Goal: Use online tool/utility: Use online tool/utility

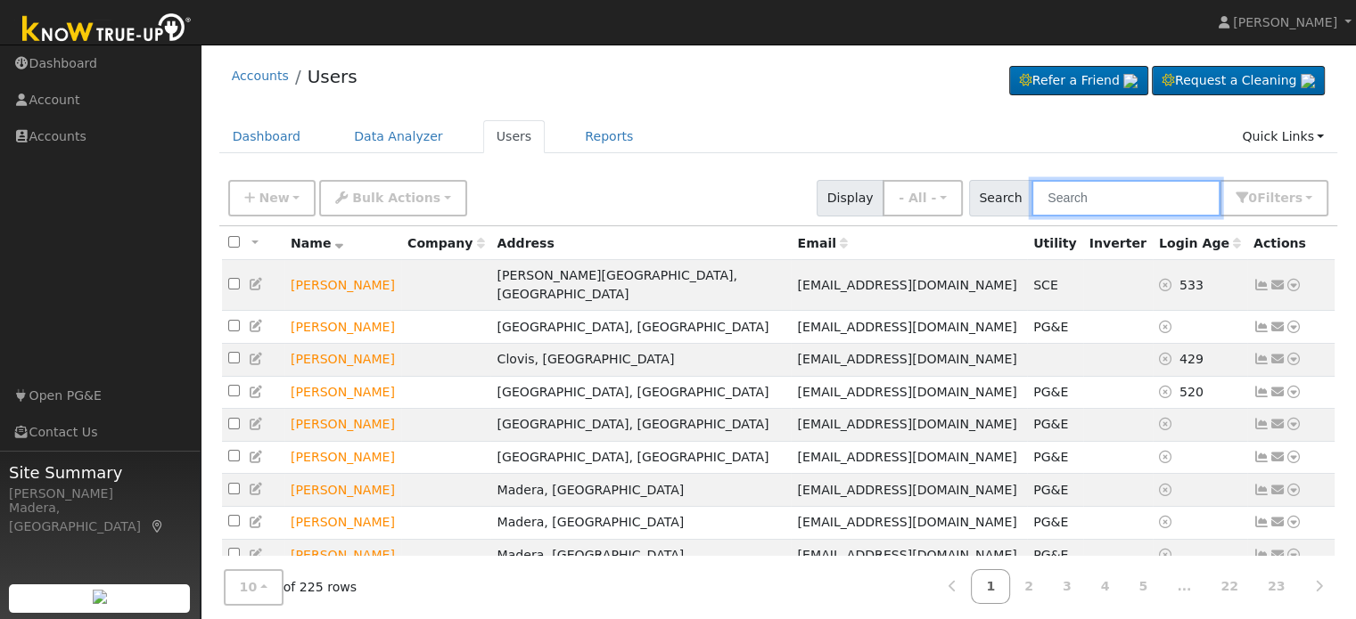
click at [1145, 202] on input "text" at bounding box center [1125, 198] width 189 height 37
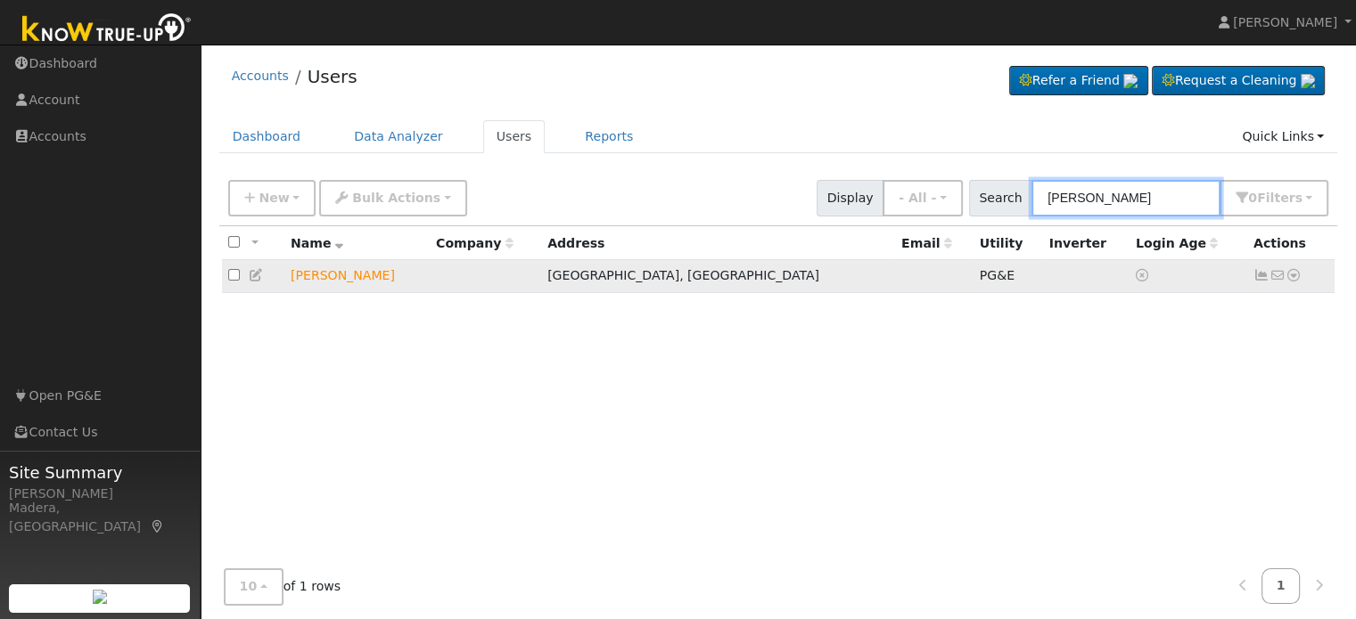
type input "[PERSON_NAME]"
click at [1294, 271] on icon at bounding box center [1293, 275] width 16 height 12
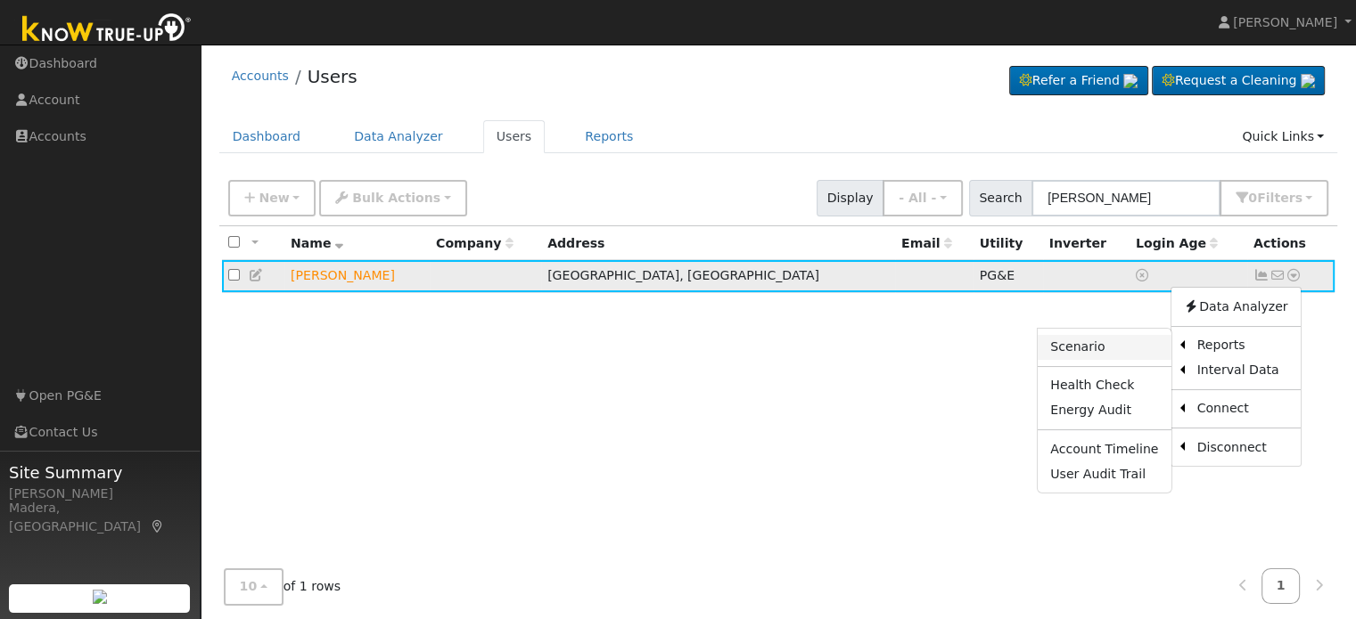
click at [1138, 340] on link "Scenario" at bounding box center [1103, 347] width 133 height 25
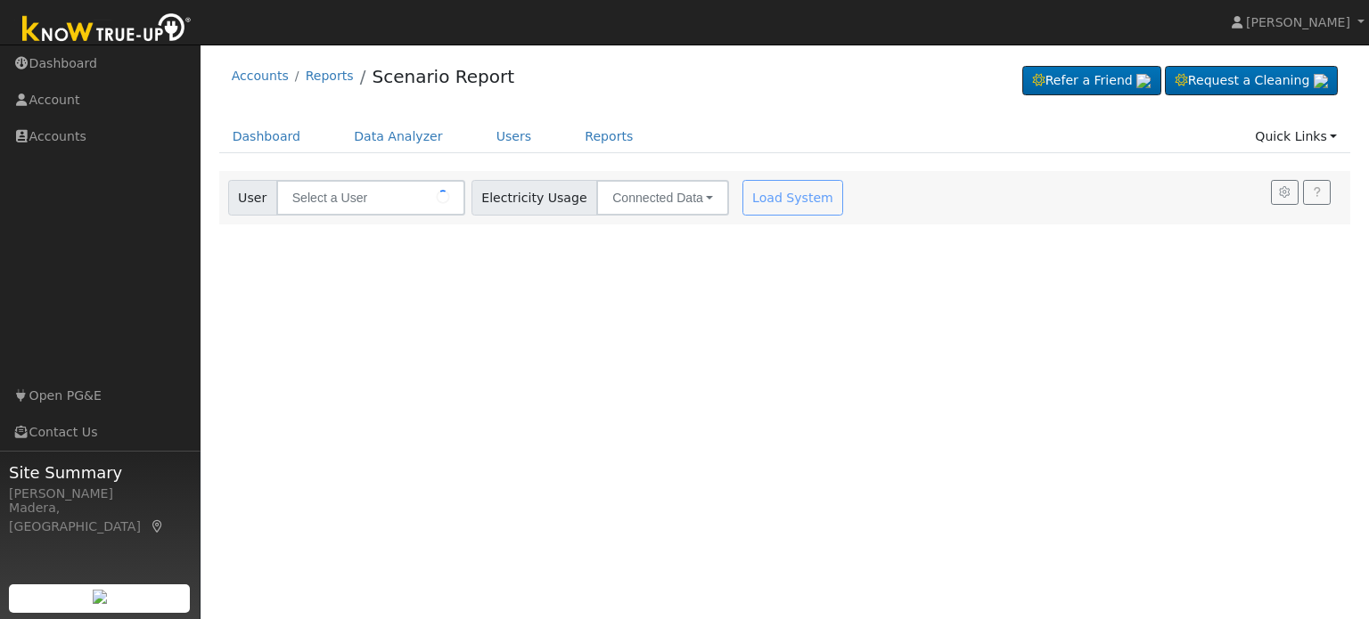
type input "[PERSON_NAME]"
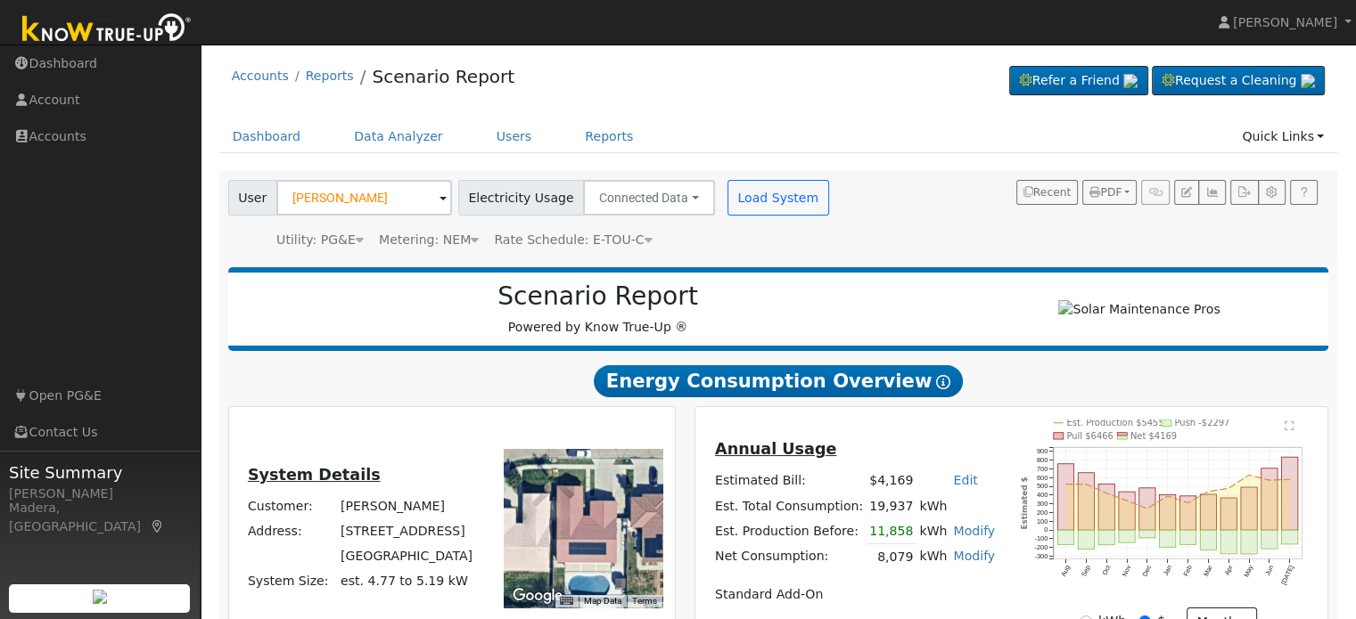
click at [953, 559] on link "Modify" at bounding box center [974, 556] width 42 height 14
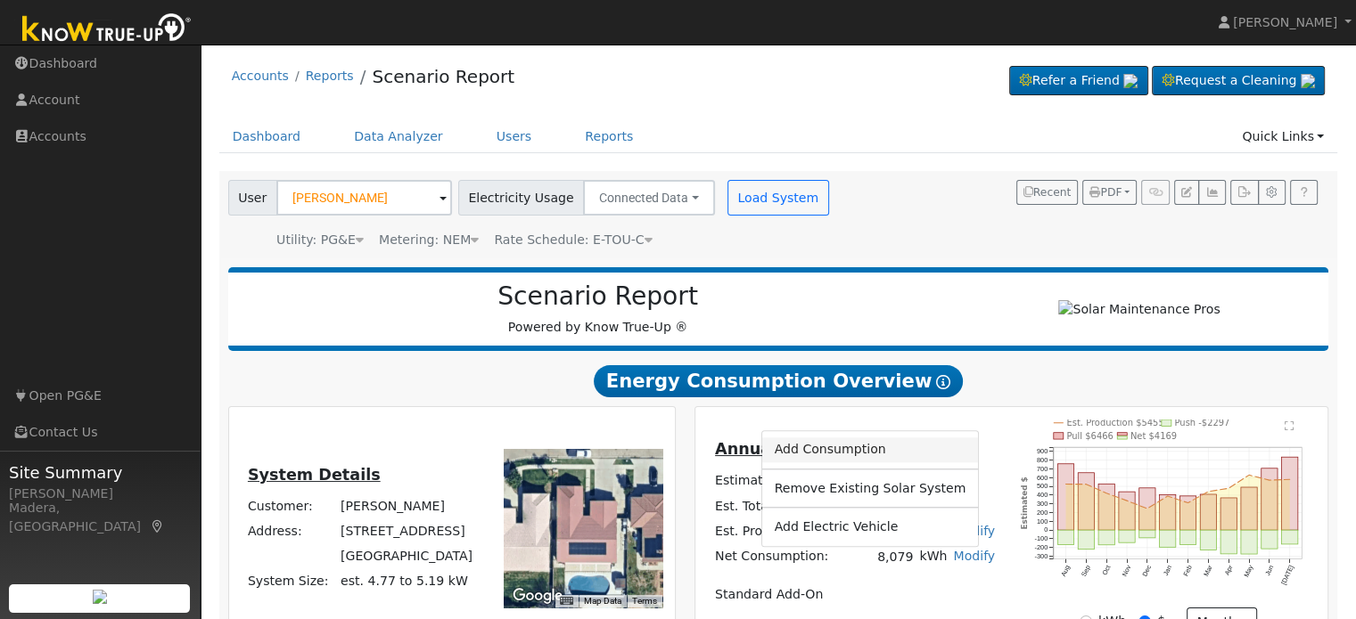
click at [856, 456] on link "Add Consumption" at bounding box center [869, 450] width 217 height 25
type input "8079"
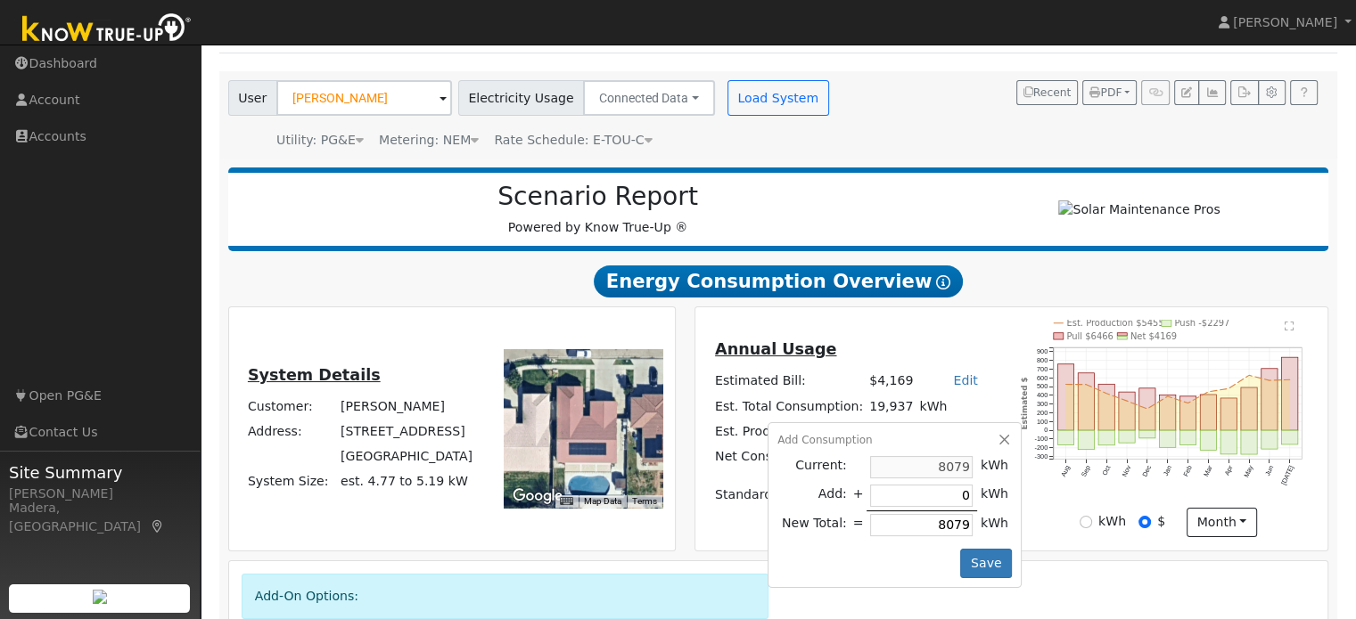
scroll to position [102, 0]
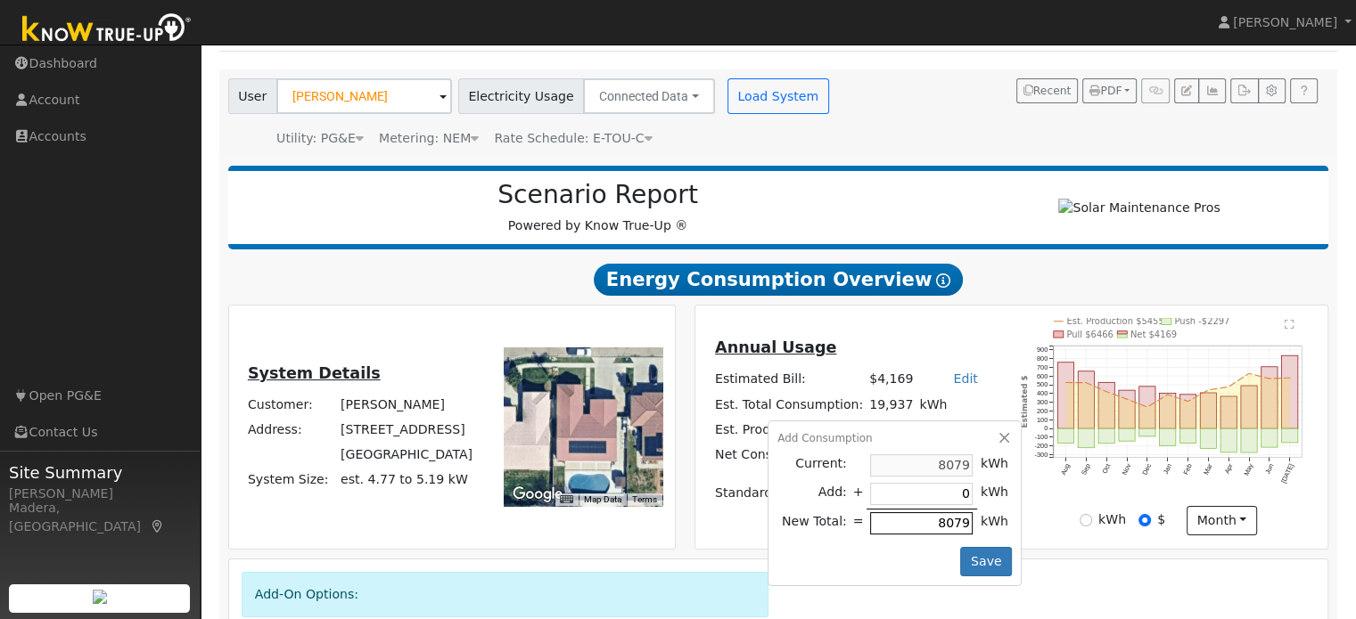
click at [898, 529] on input "8079" at bounding box center [921, 524] width 103 height 22
type input "-7272"
type input "807"
type input "-7999"
type input "80"
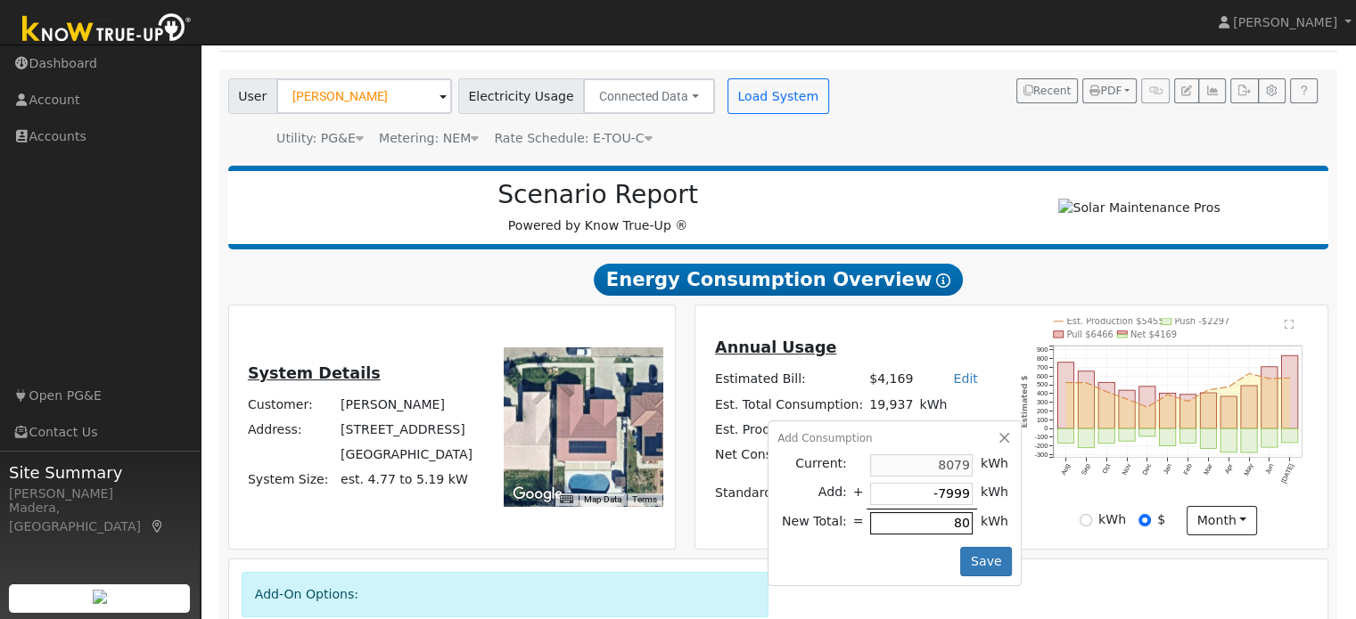
type input "-8071"
type input "8"
type input "-7997"
type input "82"
type input "-7254"
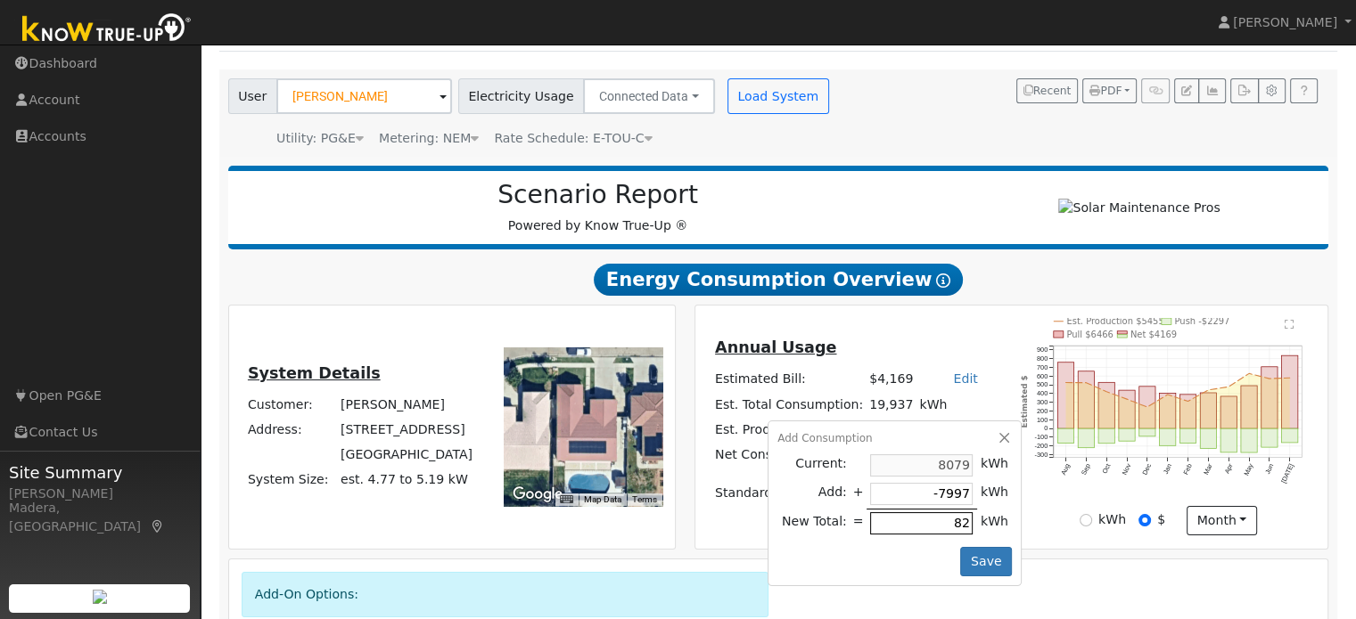
type input "825"
type input "172"
type input "8251"
click at [980, 563] on button "Save" at bounding box center [986, 562] width 52 height 30
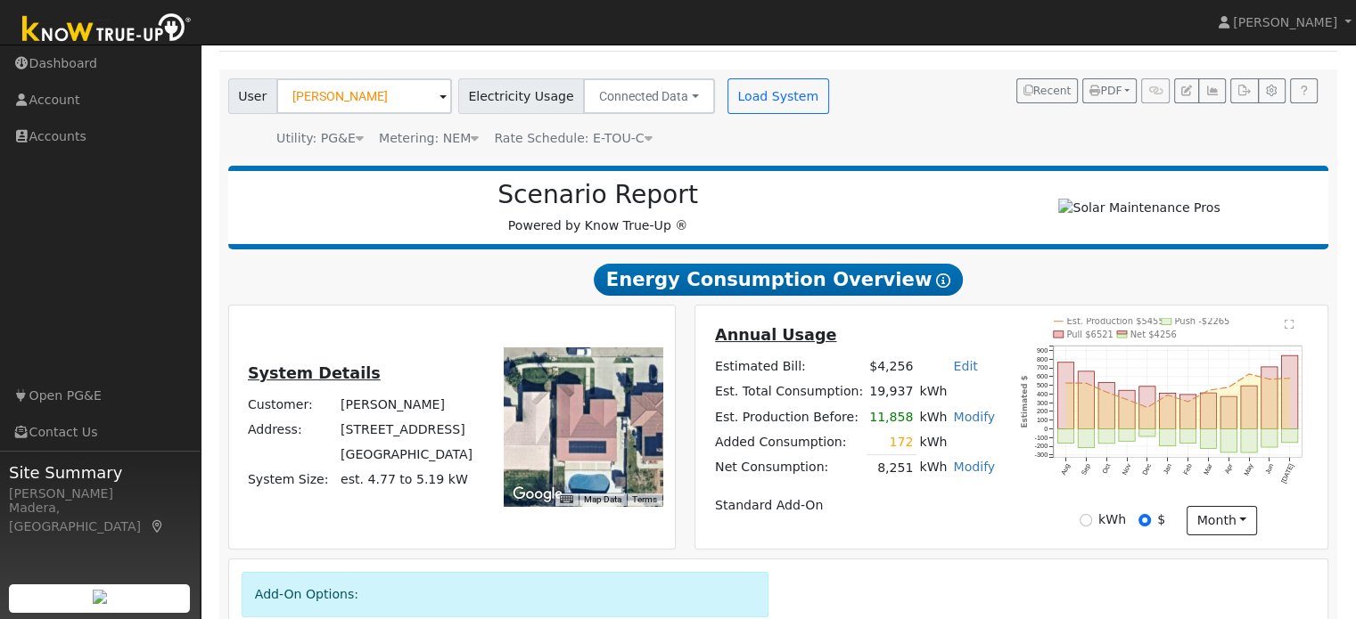
click at [953, 373] on link "Edit" at bounding box center [965, 366] width 24 height 14
type input "3729"
click at [996, 378] on div "Annual Usage Estimated Bill: $4,256 Edit Estimated Bill $ 3729 Annual Est. Tota…" at bounding box center [854, 428] width 313 height 208
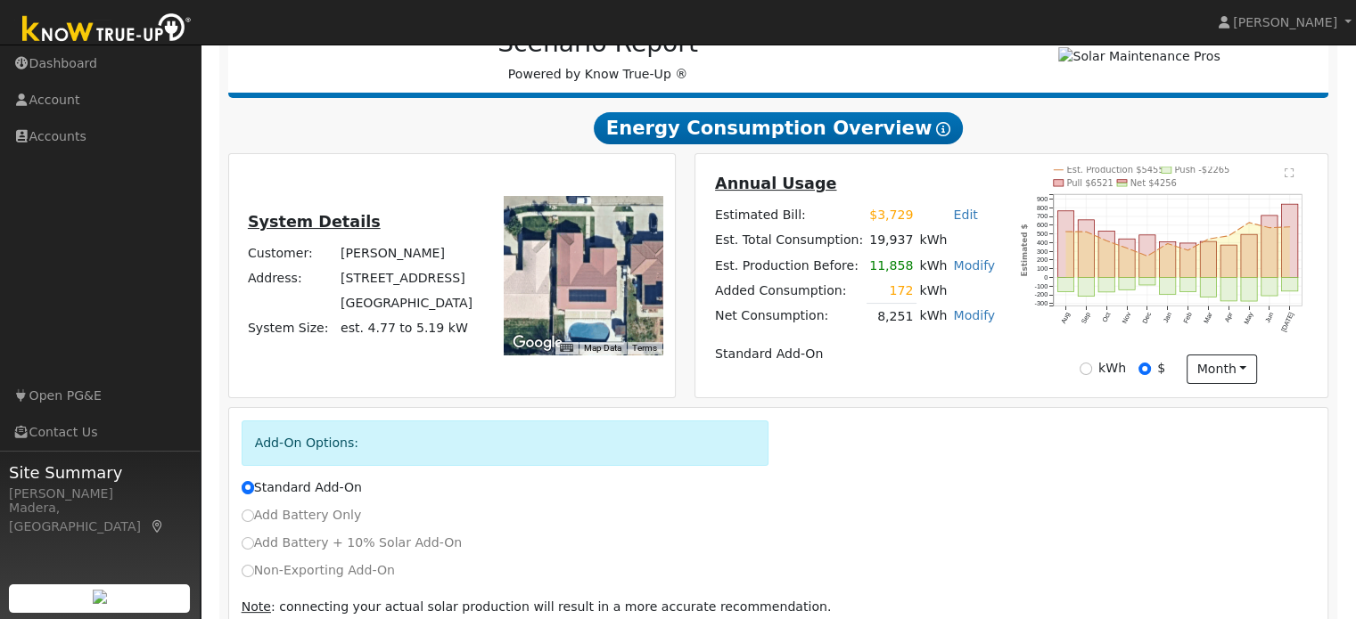
scroll to position [343, 0]
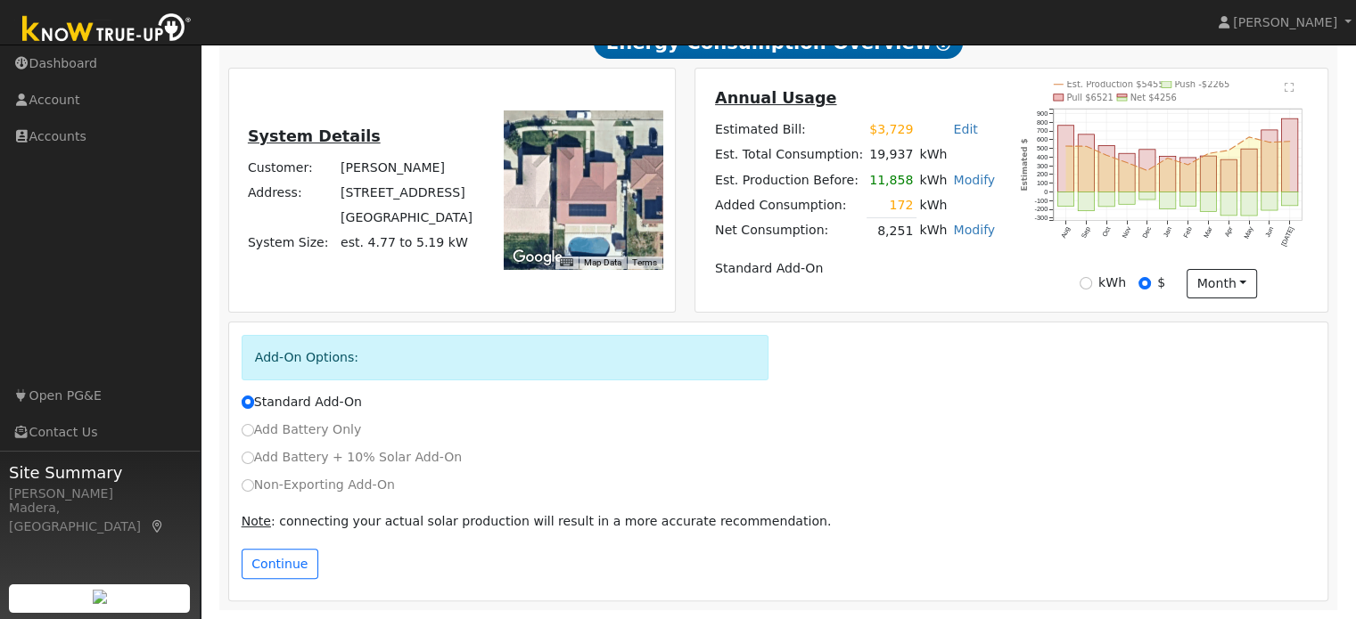
click at [242, 480] on label "Non-Exporting Add-On" at bounding box center [318, 485] width 153 height 19
click at [242, 480] on input "Non-Exporting Add-On" at bounding box center [248, 486] width 12 height 12
radio input "true"
radio input "false"
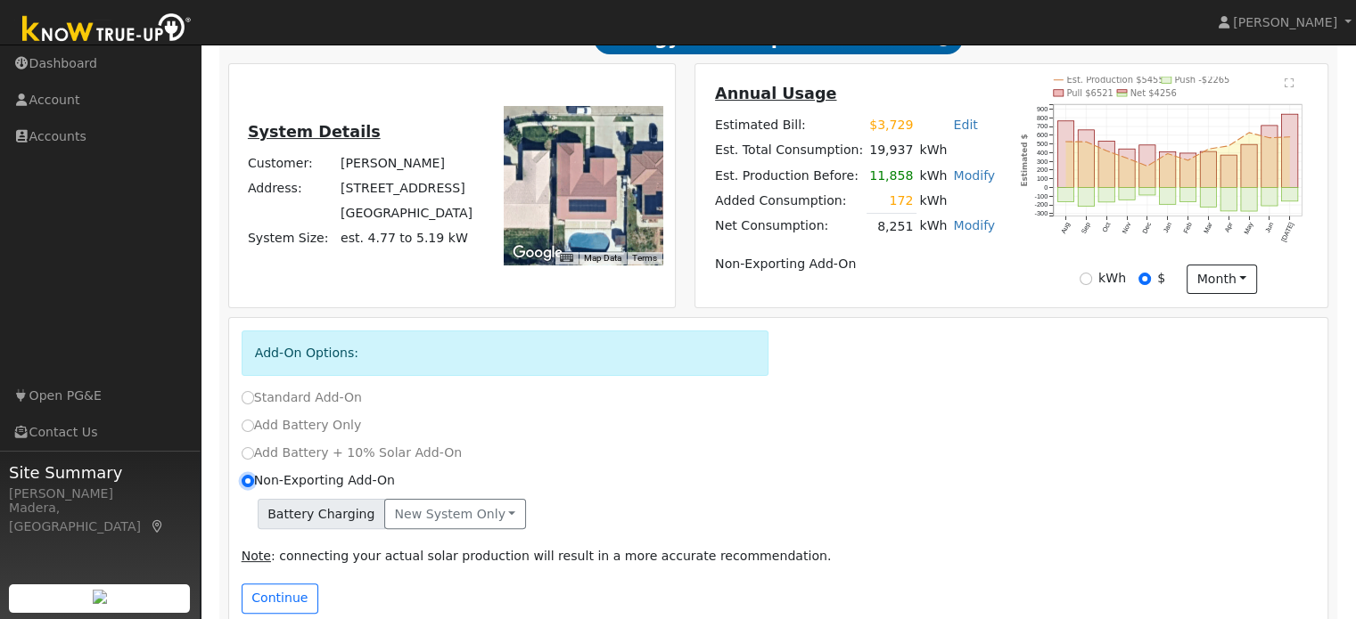
scroll to position [381, 0]
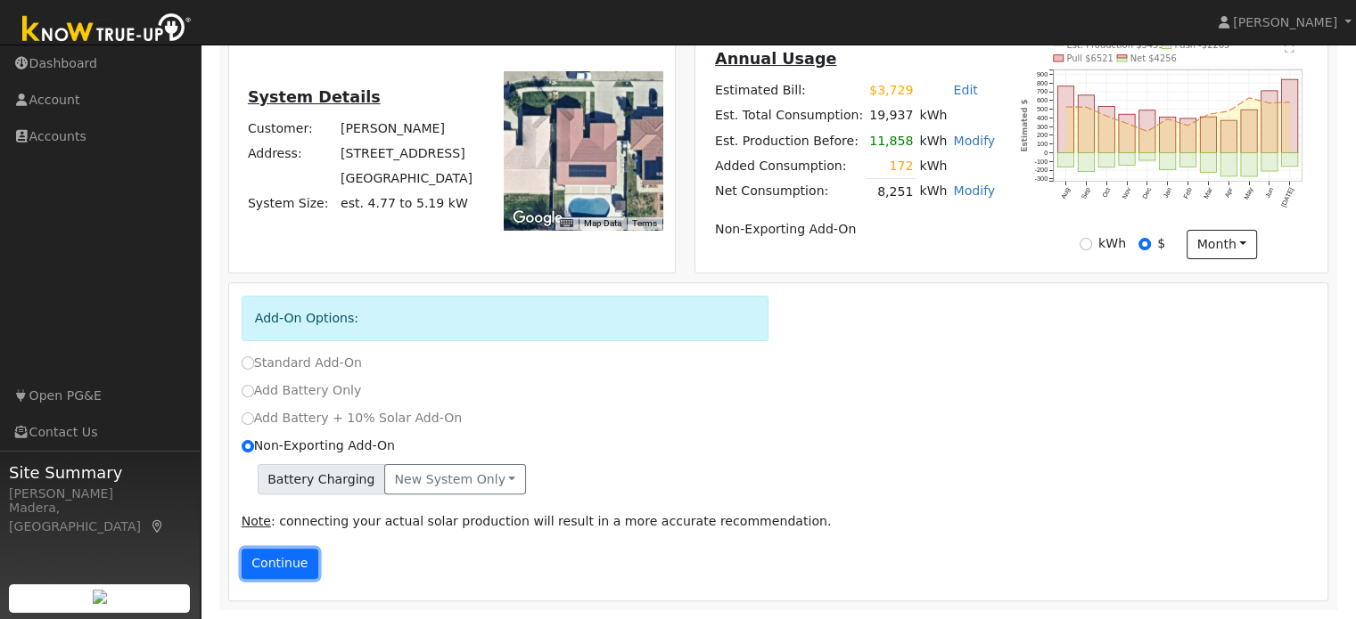
click at [271, 566] on button "Continue" at bounding box center [280, 564] width 77 height 30
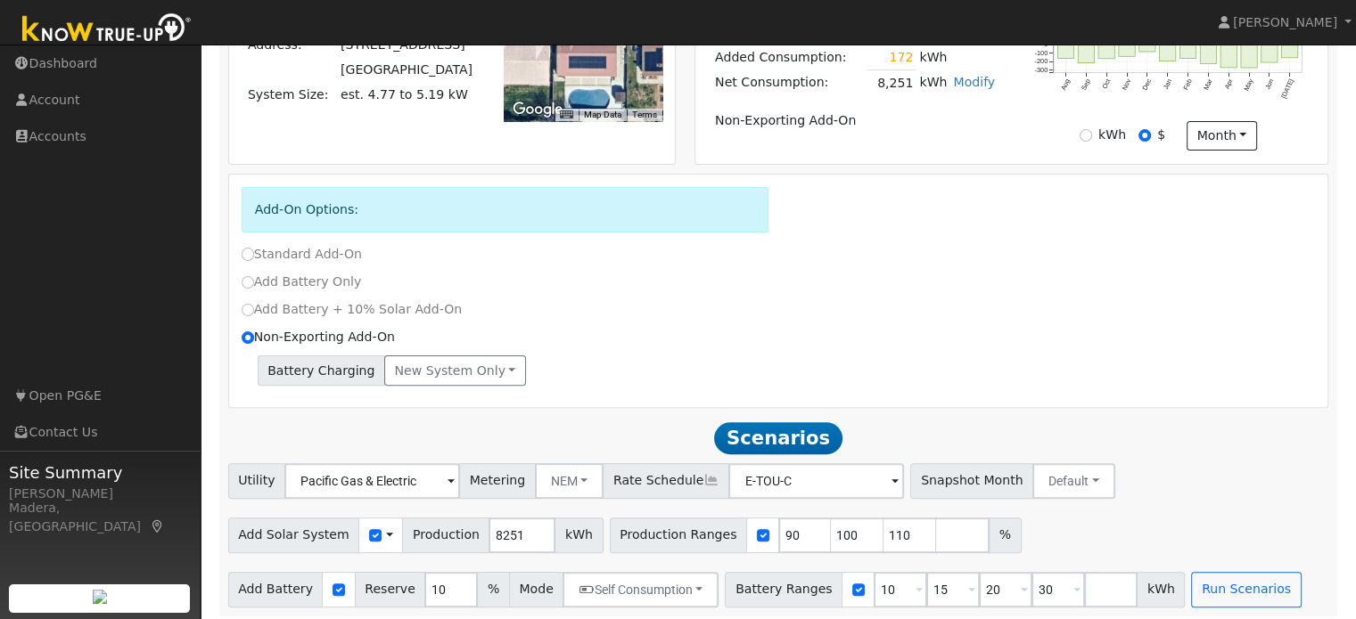
scroll to position [499, 0]
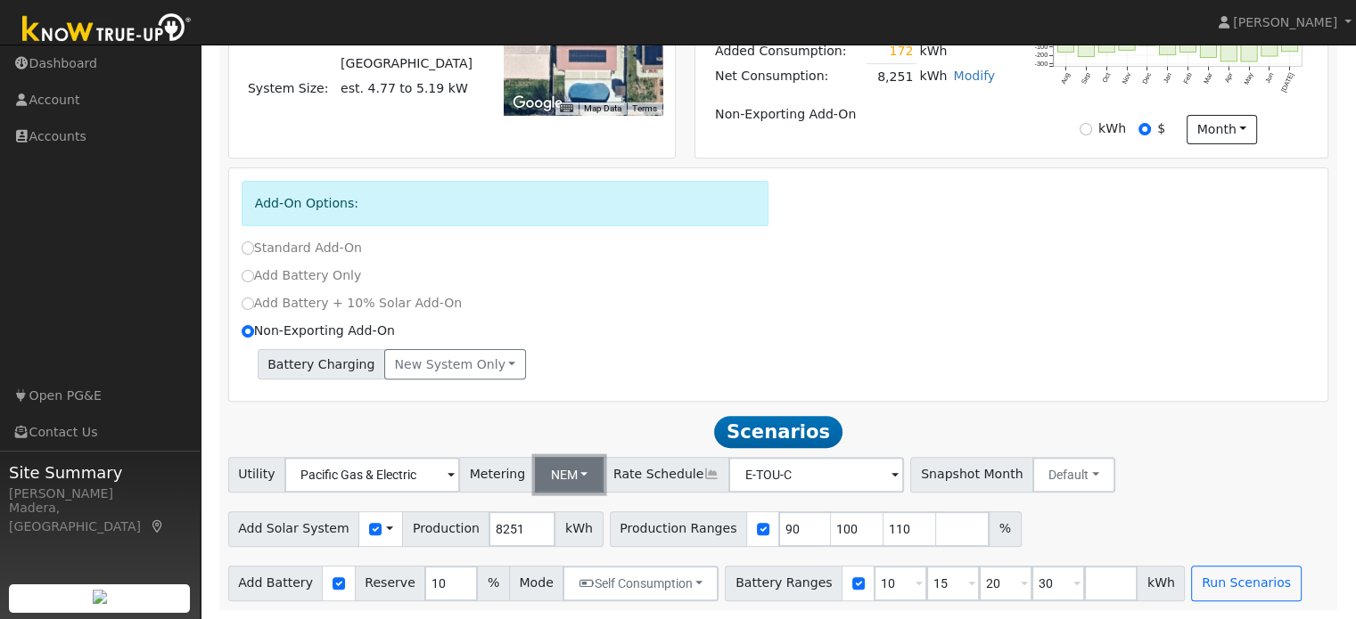
click at [551, 465] on button "NEM" at bounding box center [570, 475] width 70 height 36
click at [558, 536] on link "NBT" at bounding box center [583, 539] width 124 height 25
type input "E-ELEC"
click at [549, 466] on button "NBT" at bounding box center [568, 475] width 67 height 36
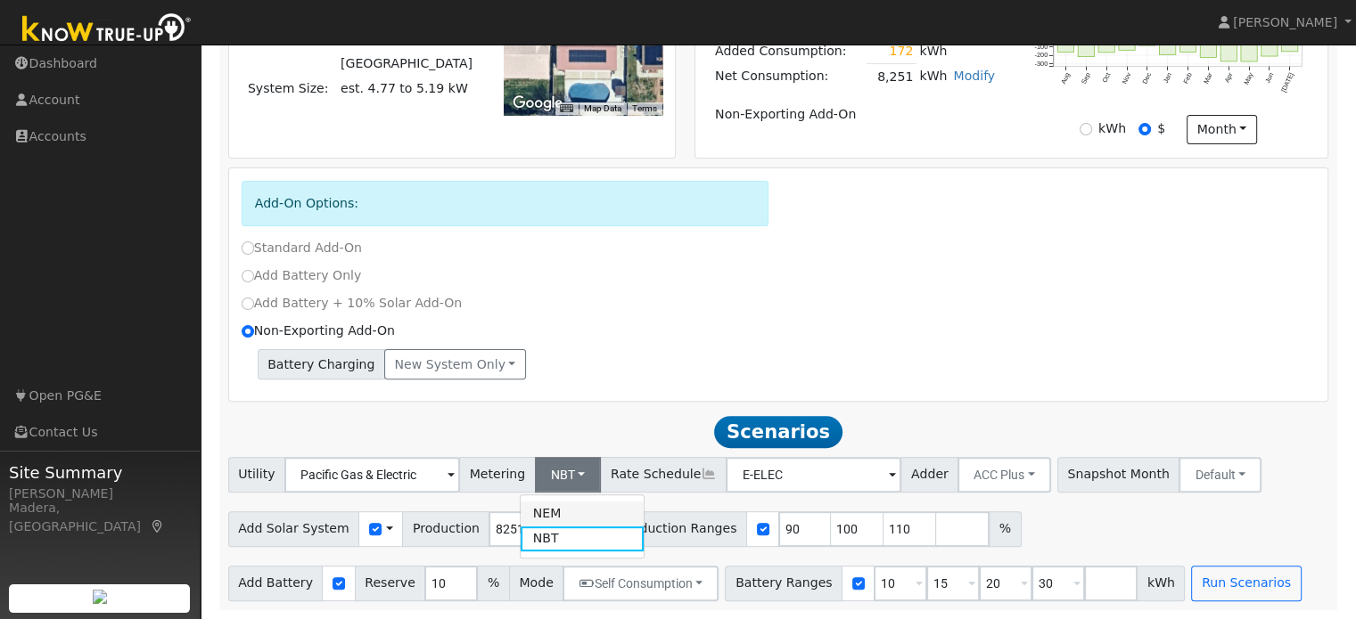
click at [583, 524] on link "NEM" at bounding box center [583, 514] width 124 height 25
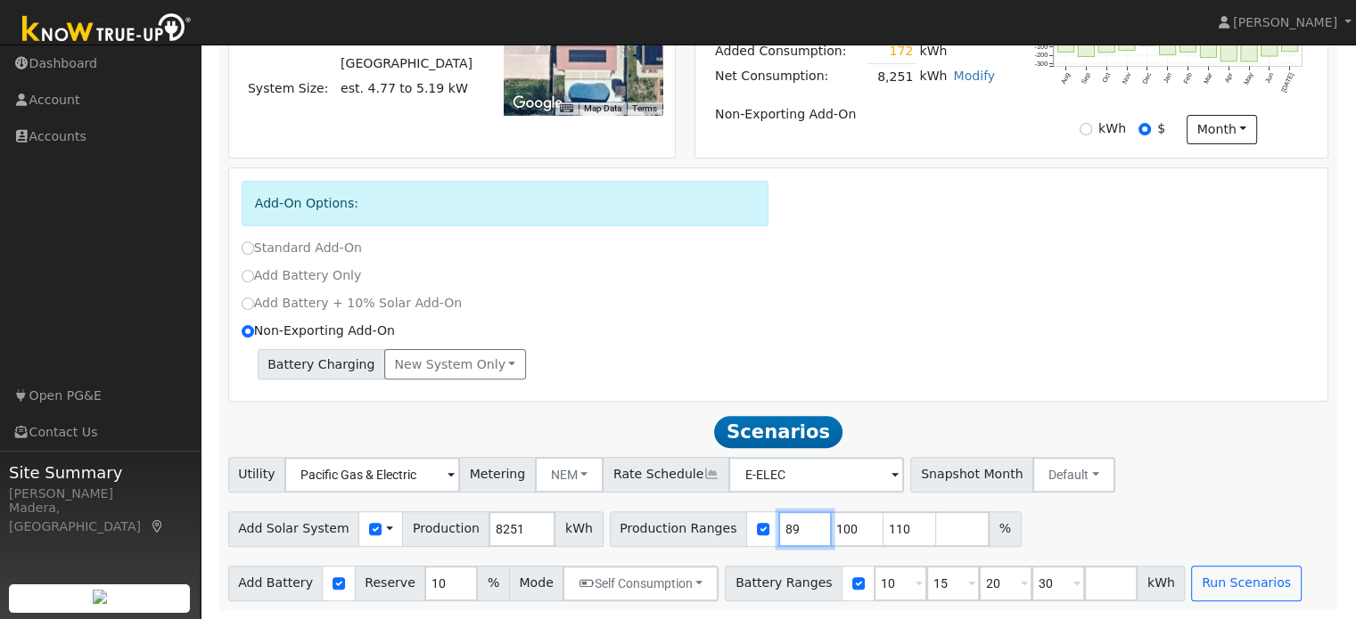
click at [778, 533] on input "89" at bounding box center [804, 530] width 53 height 36
type input "100"
type input "110"
type input "1"
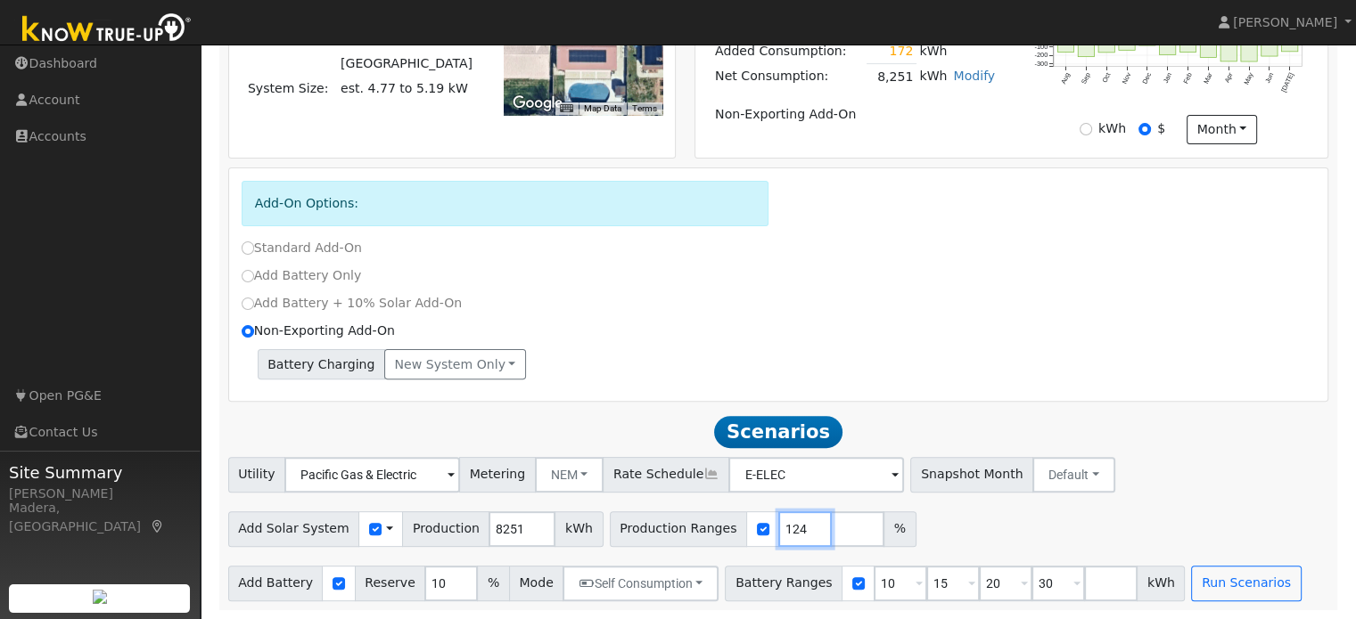
type input "124"
click at [873, 584] on input "10" at bounding box center [899, 584] width 53 height 36
type input "15"
type input "20"
type input "30"
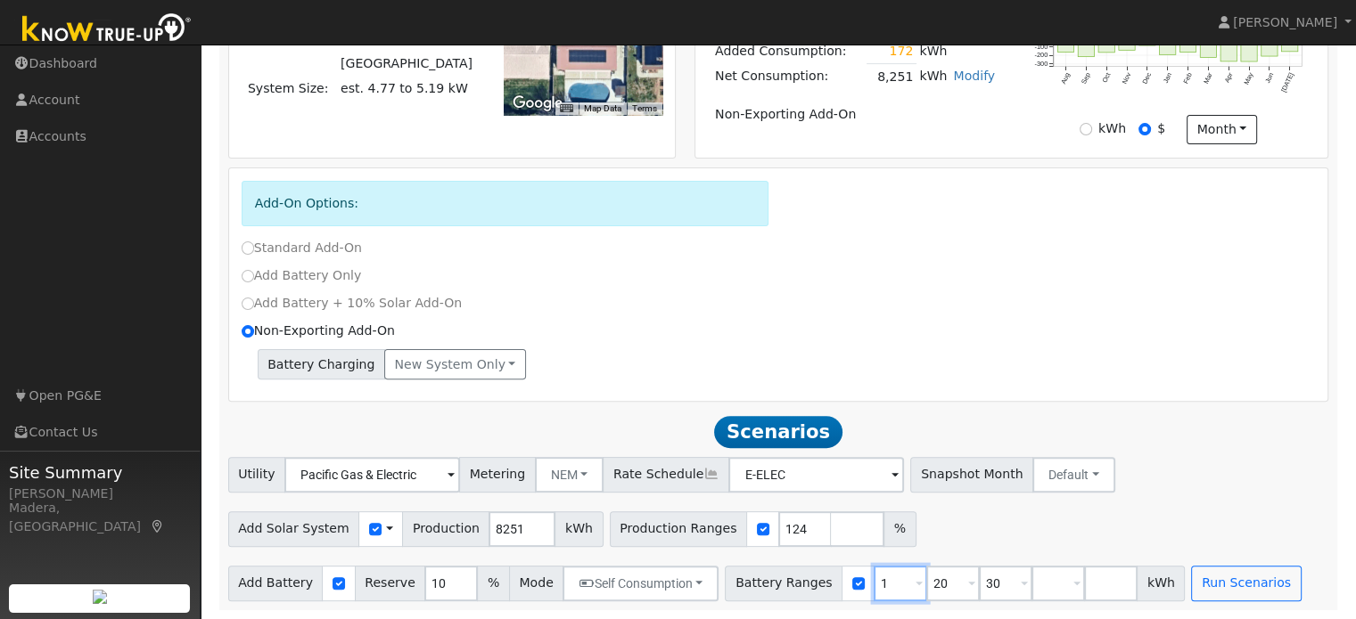
type input "20"
type input "30"
type input "3"
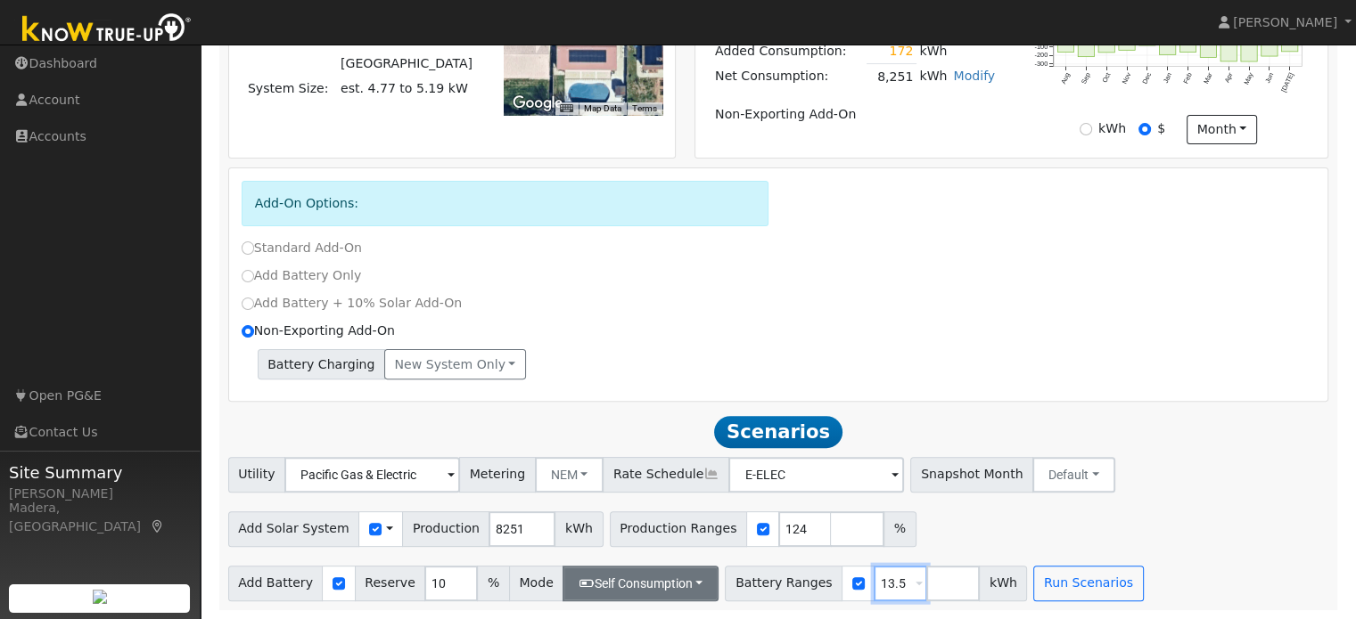
type input "13.5"
click at [673, 581] on button "Self Consumption" at bounding box center [640, 584] width 156 height 36
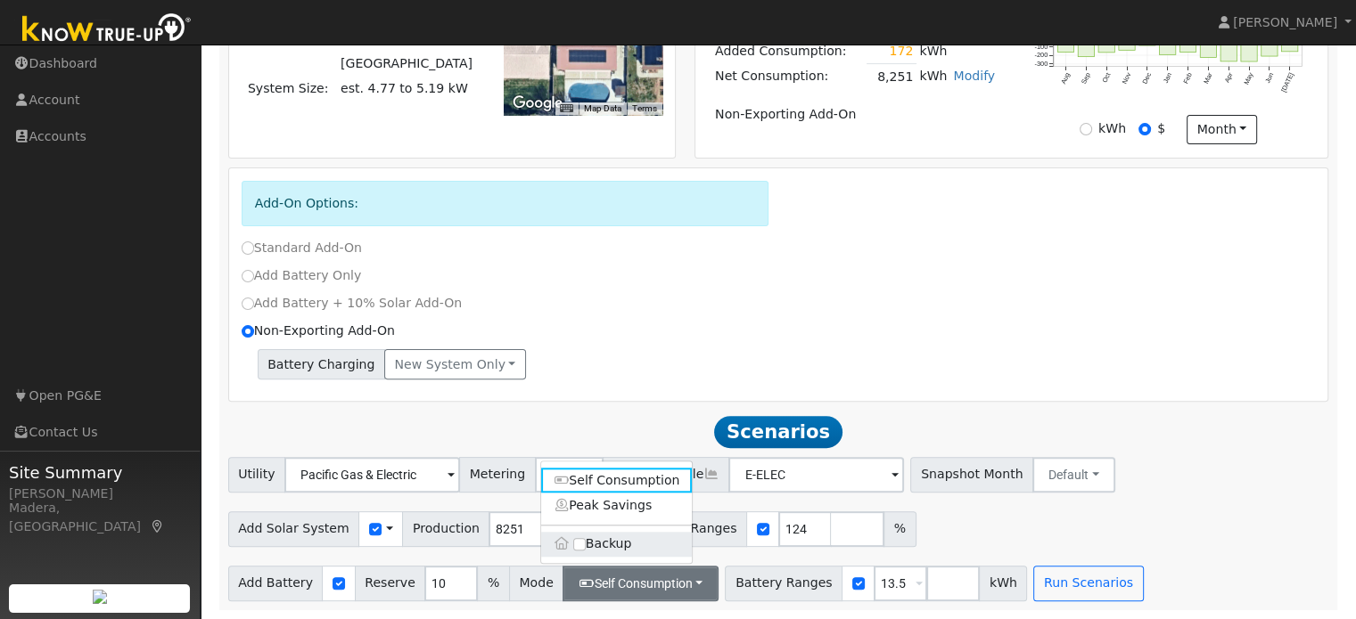
click at [576, 552] on label "Backup" at bounding box center [617, 544] width 152 height 25
click at [576, 551] on input "Backup" at bounding box center [579, 544] width 12 height 12
checkbox input "true"
type input "20"
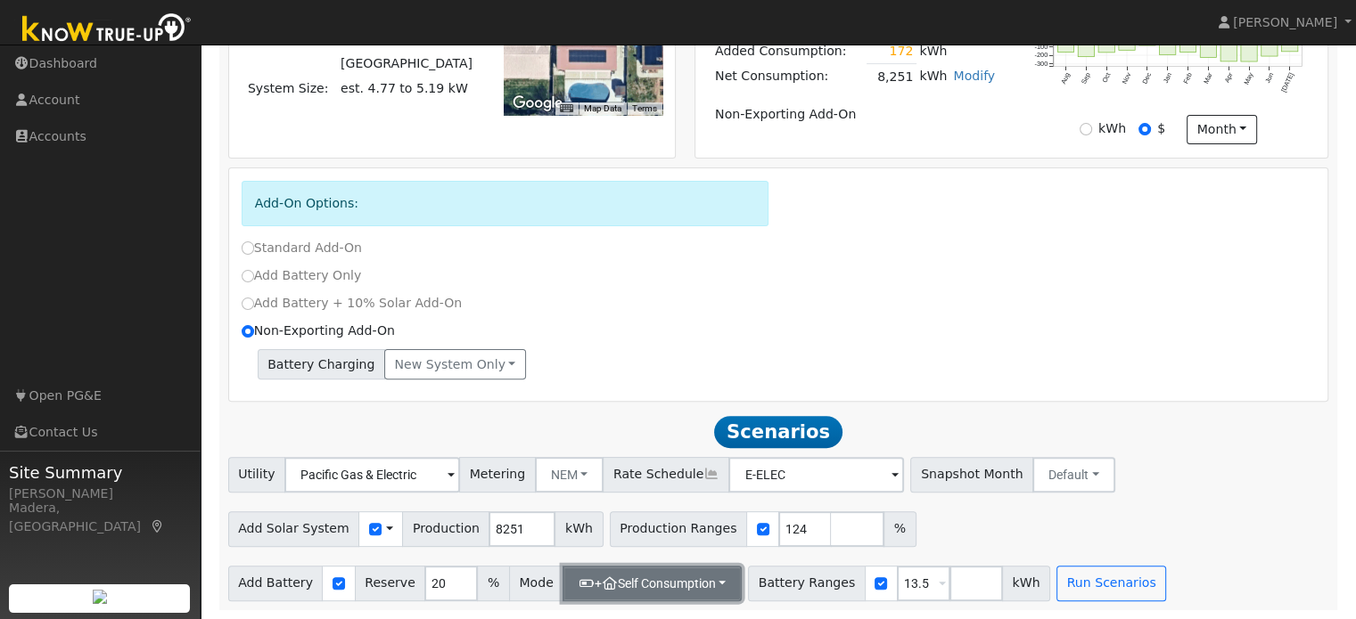
click at [652, 580] on button "+ Self Consumption" at bounding box center [651, 584] width 179 height 36
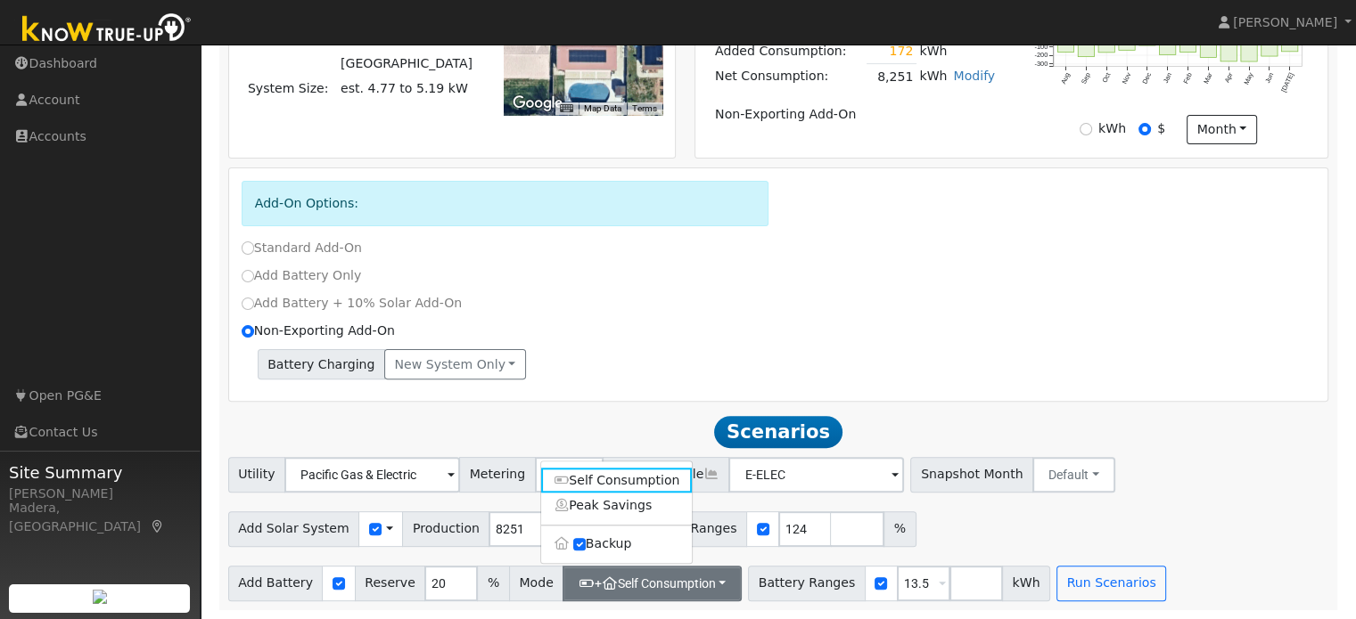
click at [984, 512] on div "Add Solar System Use CSV Data Production 8251 kWh Production Ranges 124 %" at bounding box center [778, 526] width 1107 height 42
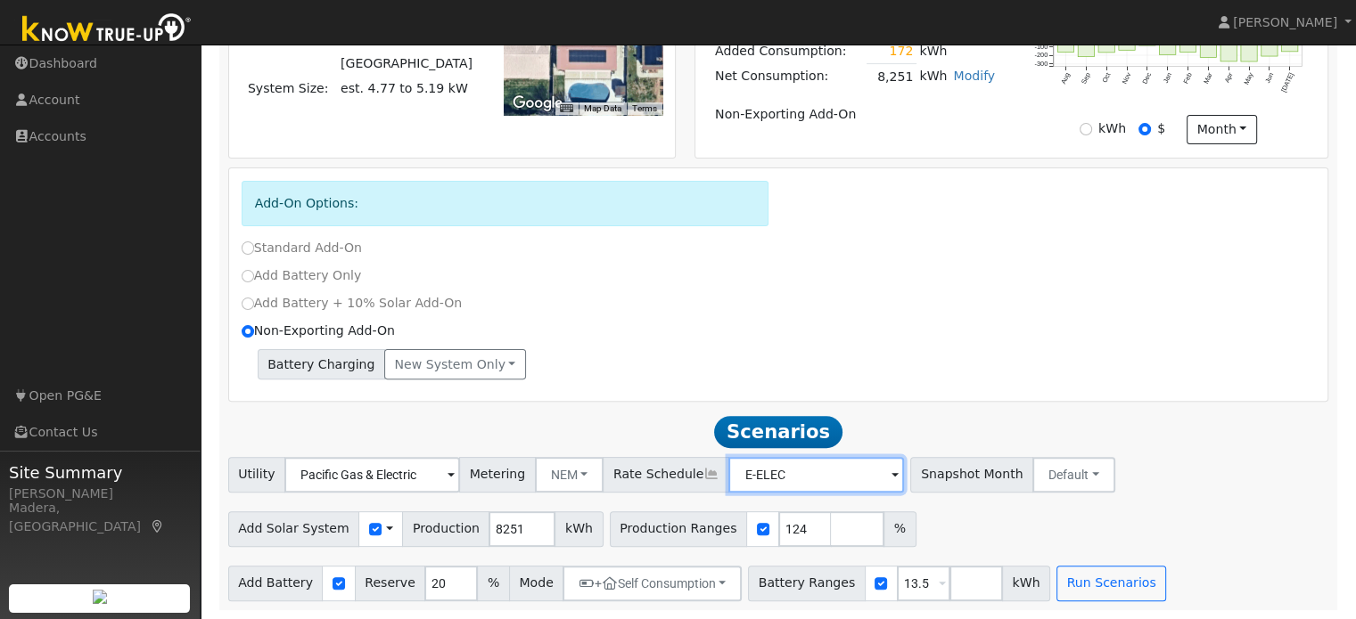
click at [460, 470] on input "E-ELEC" at bounding box center [372, 475] width 176 height 36
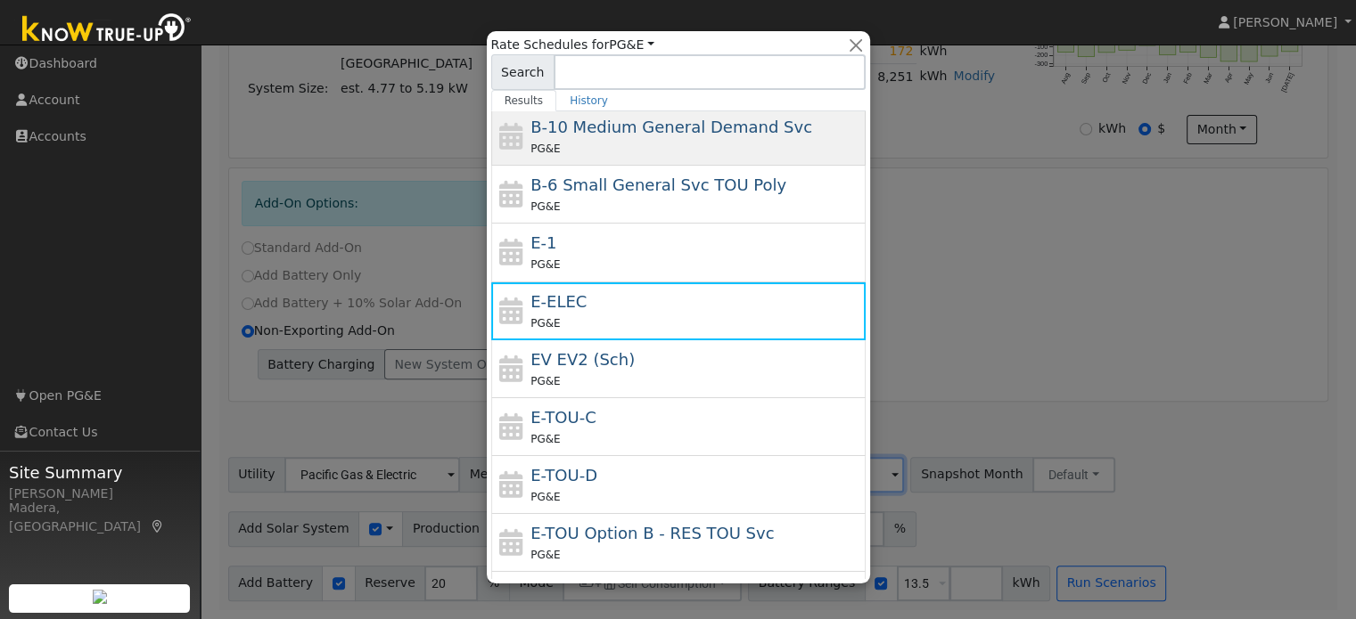
scroll to position [193, 0]
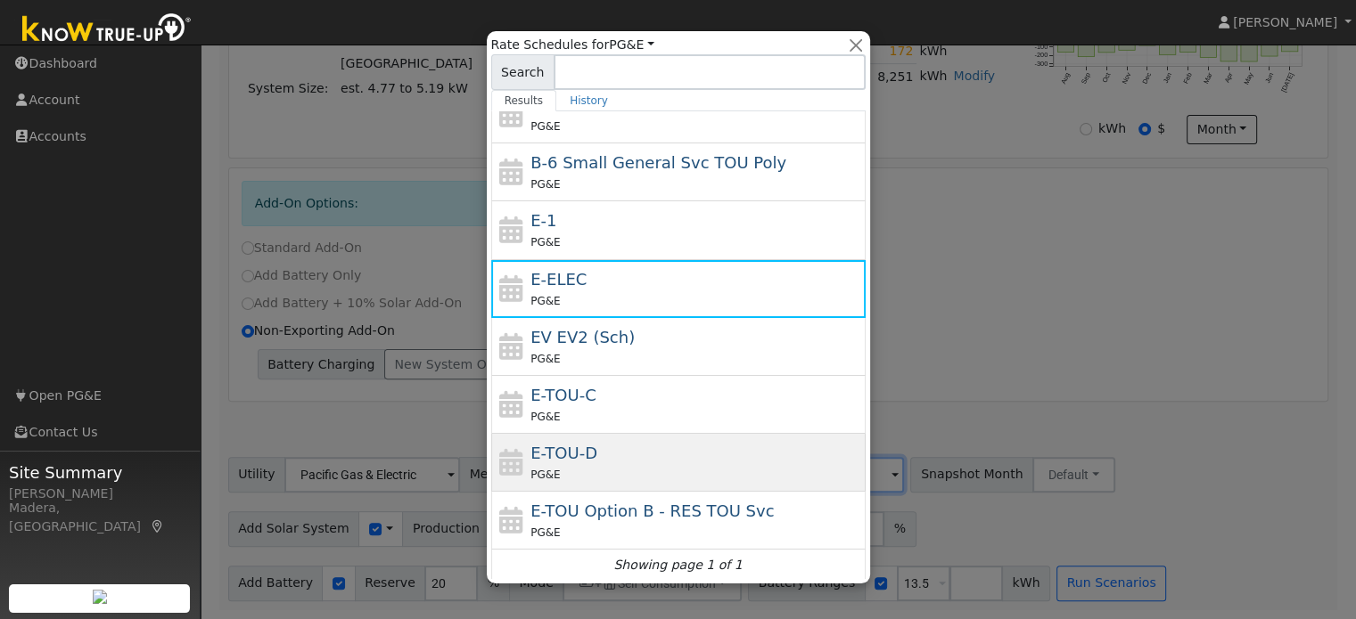
click at [633, 459] on div "E-TOU-D PG&E" at bounding box center [695, 462] width 331 height 43
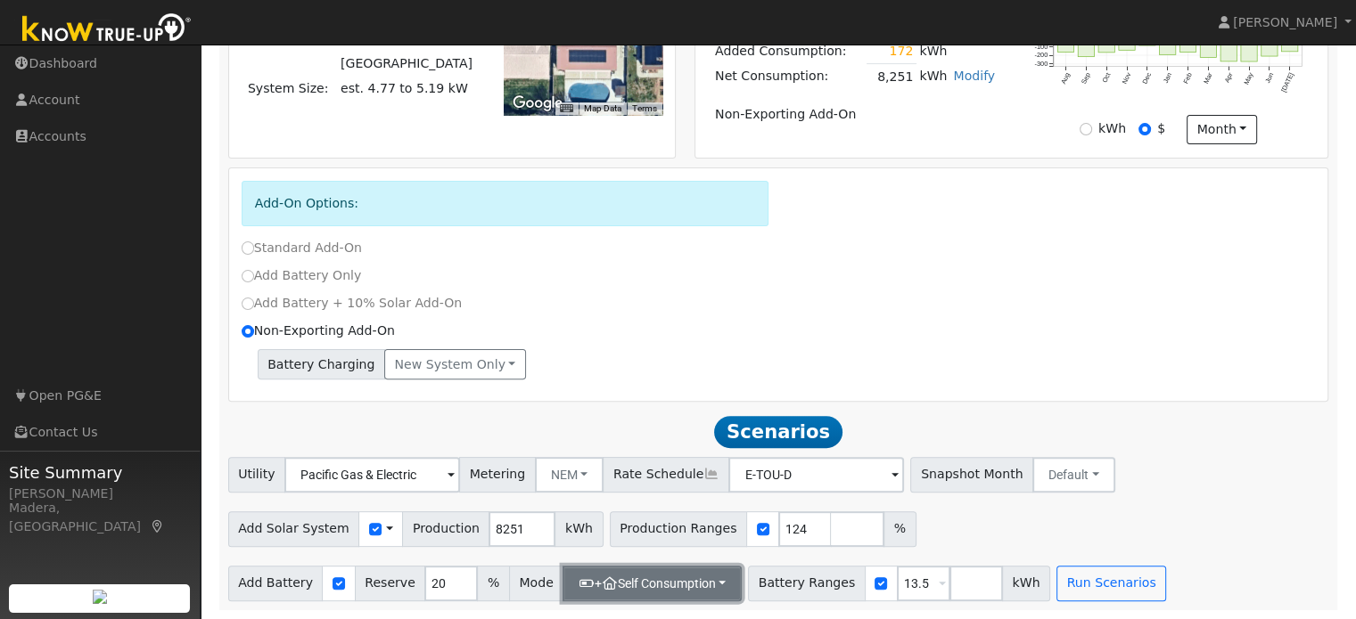
click at [709, 584] on button "+ Self Consumption" at bounding box center [651, 584] width 179 height 36
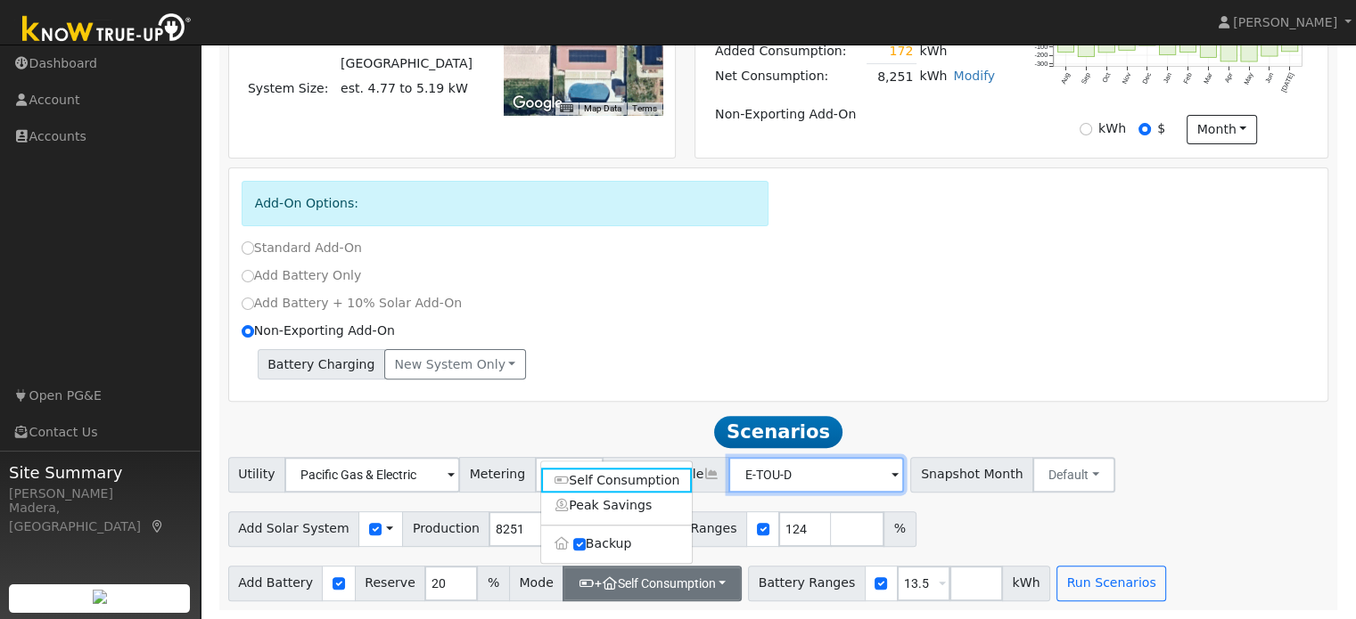
click at [460, 473] on input "E-TOU-D" at bounding box center [372, 475] width 176 height 36
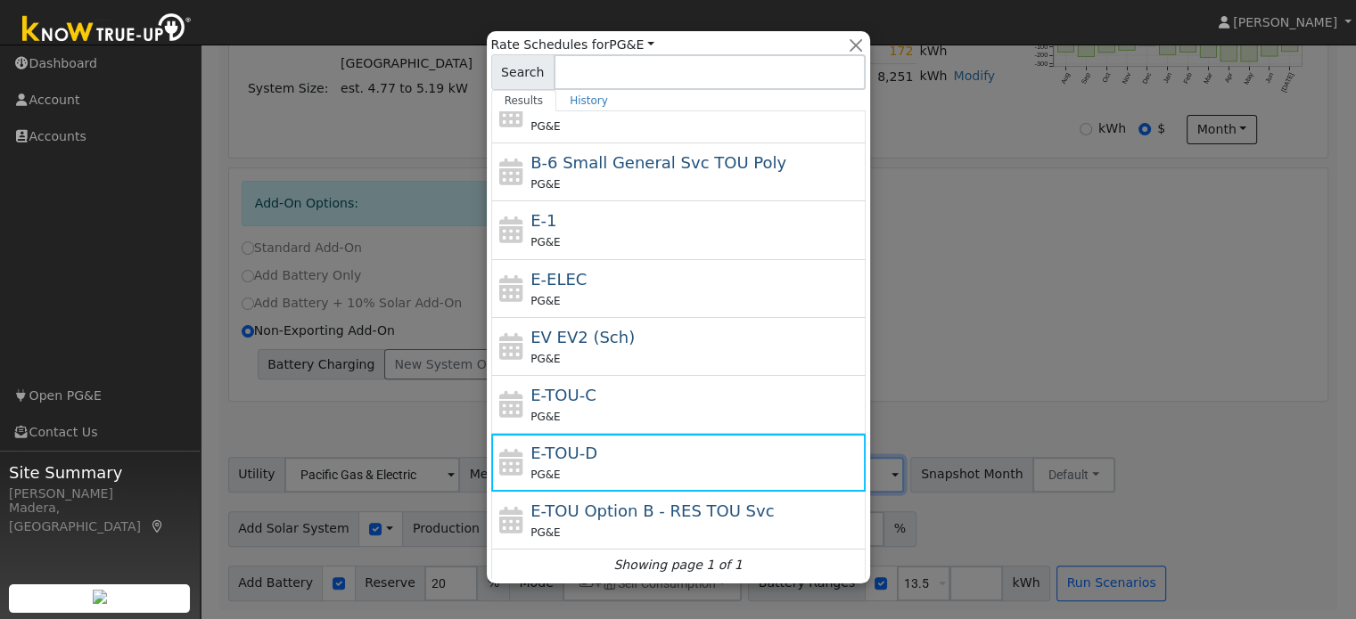
click at [1027, 364] on div at bounding box center [678, 309] width 1356 height 619
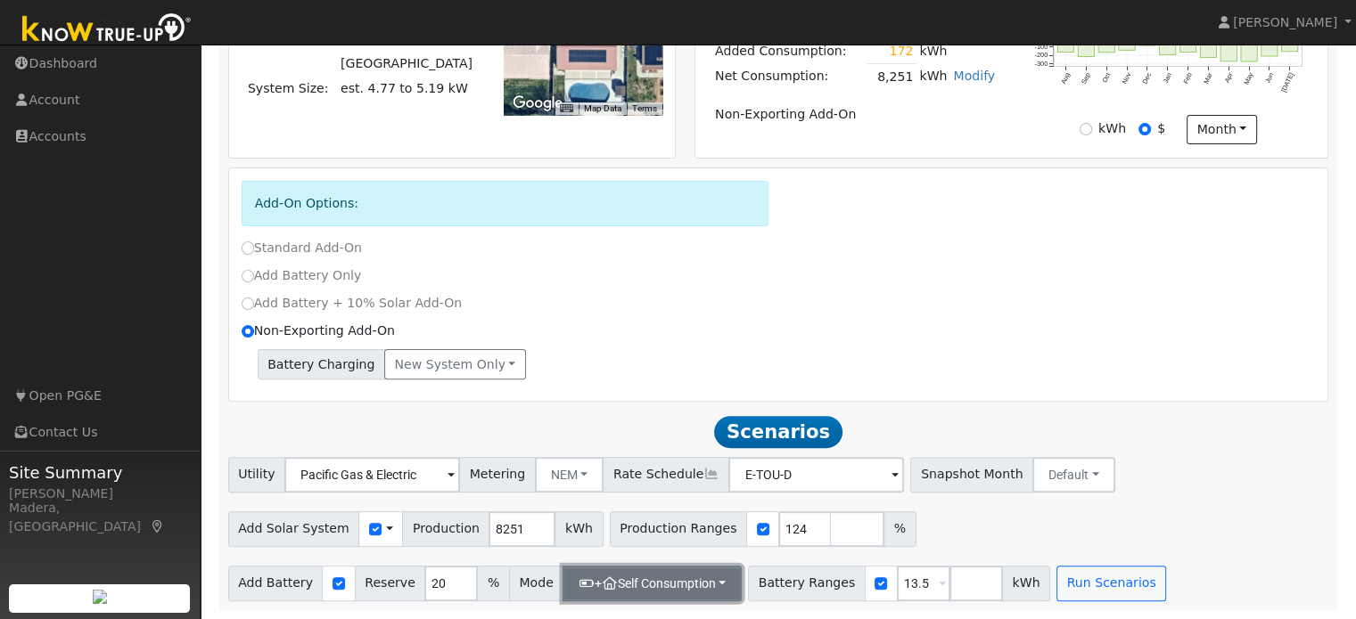
click at [708, 586] on button "+ Self Consumption" at bounding box center [651, 584] width 179 height 36
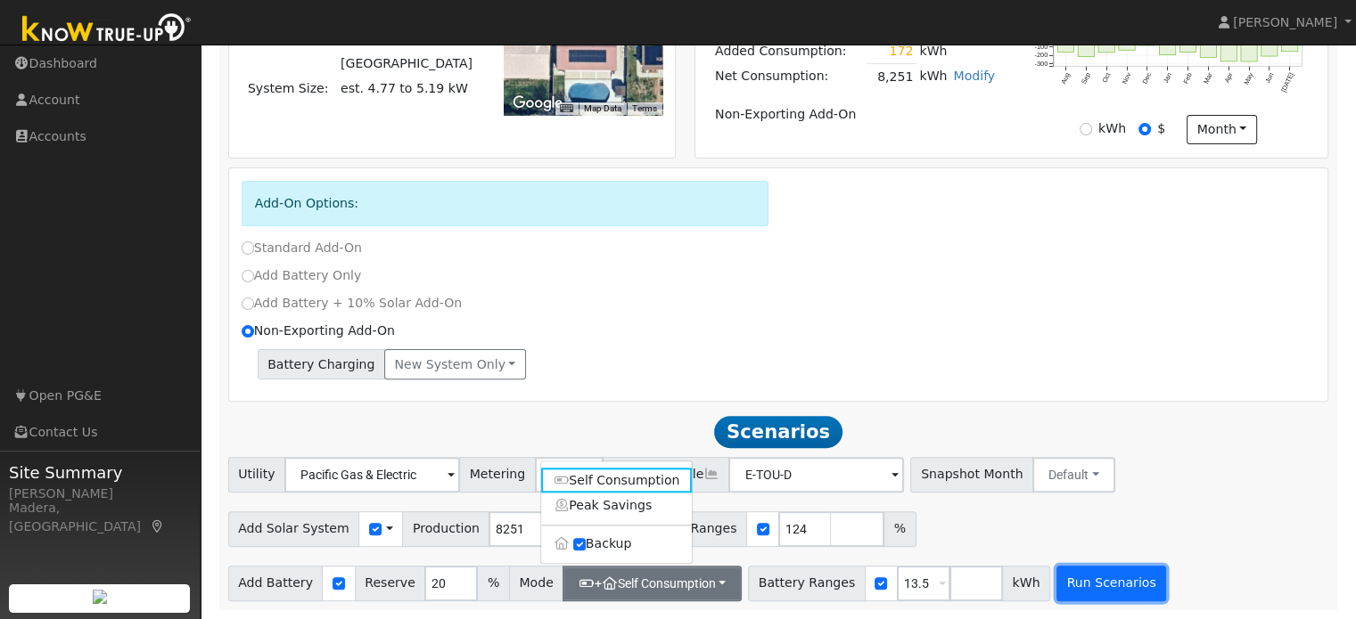
click at [1077, 578] on button "Run Scenarios" at bounding box center [1111, 584] width 110 height 36
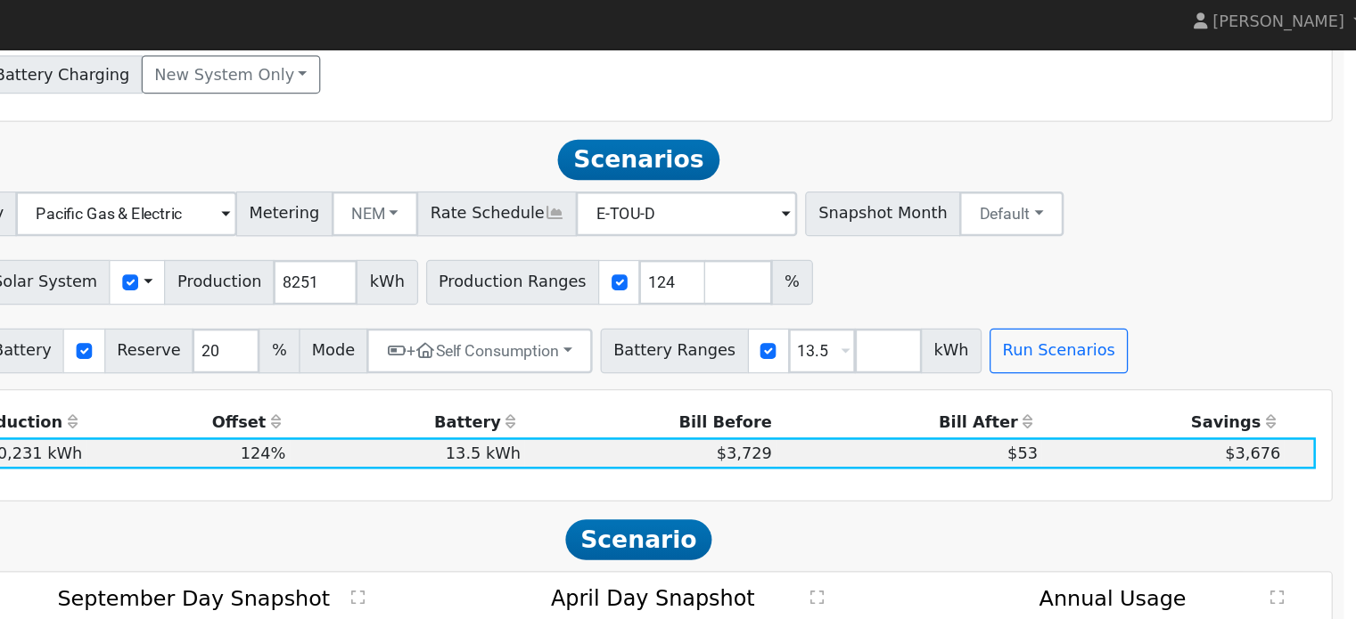
scroll to position [792, 0]
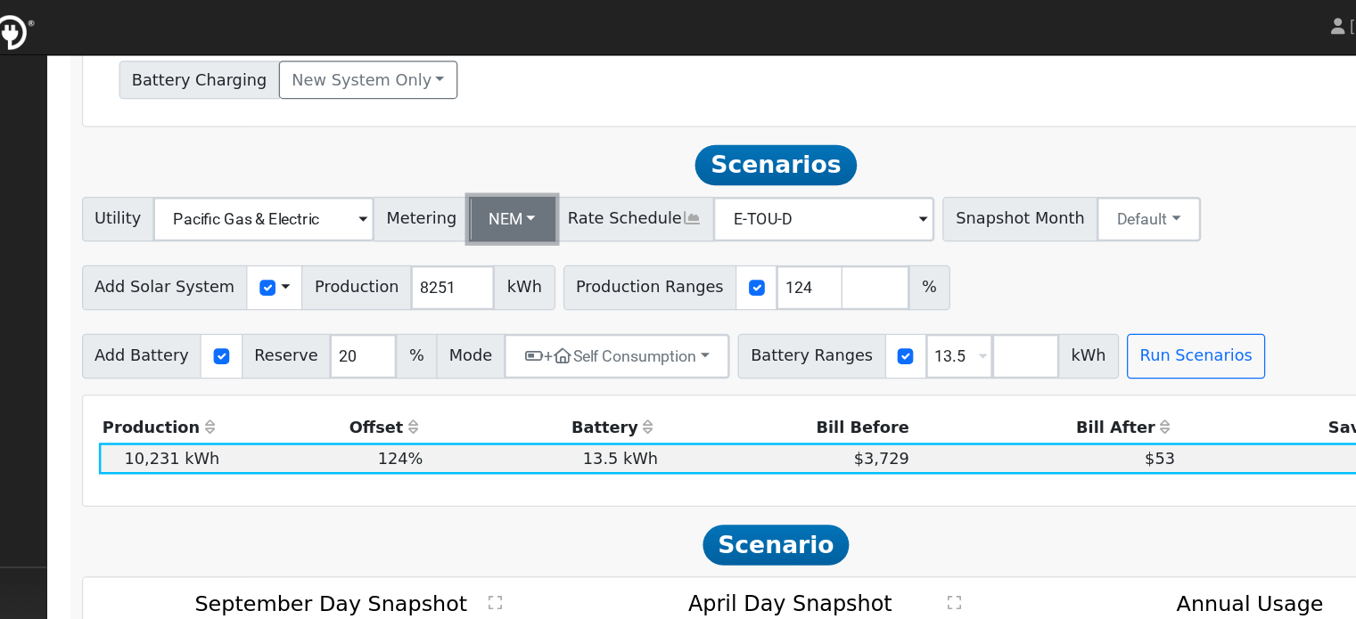
click at [562, 184] on button "NEM" at bounding box center [570, 176] width 70 height 36
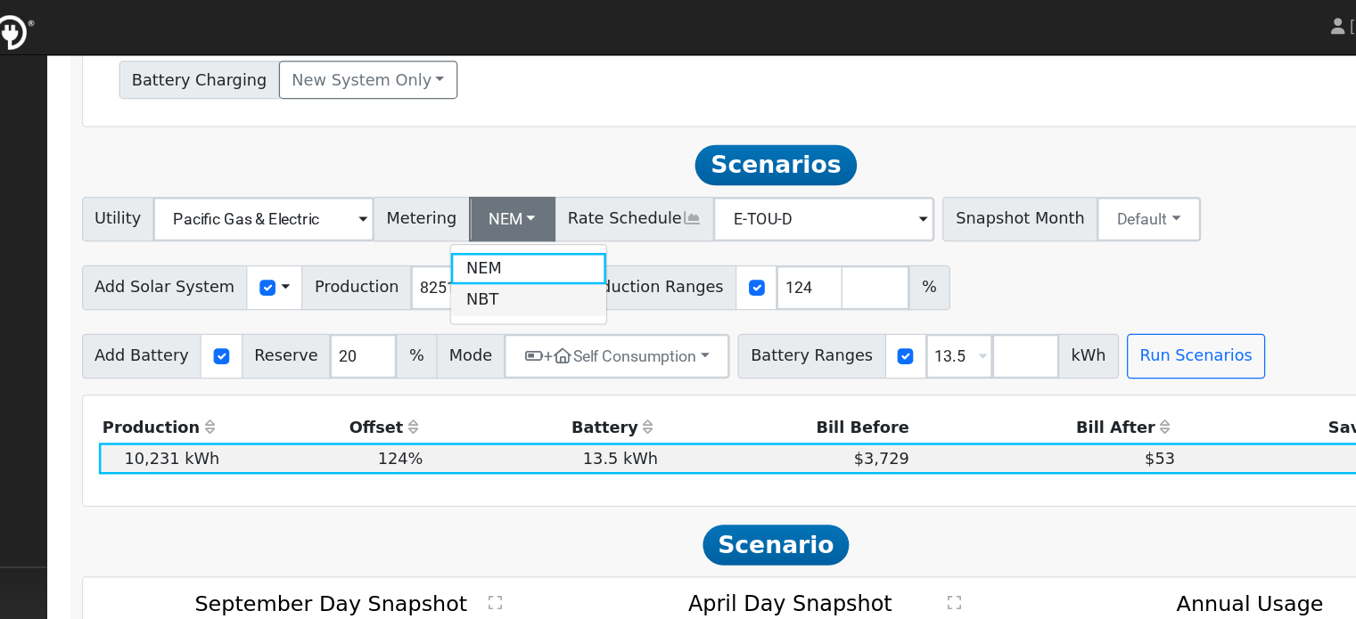
click at [583, 248] on link "NBT" at bounding box center [583, 239] width 124 height 25
type input "E-ELEC"
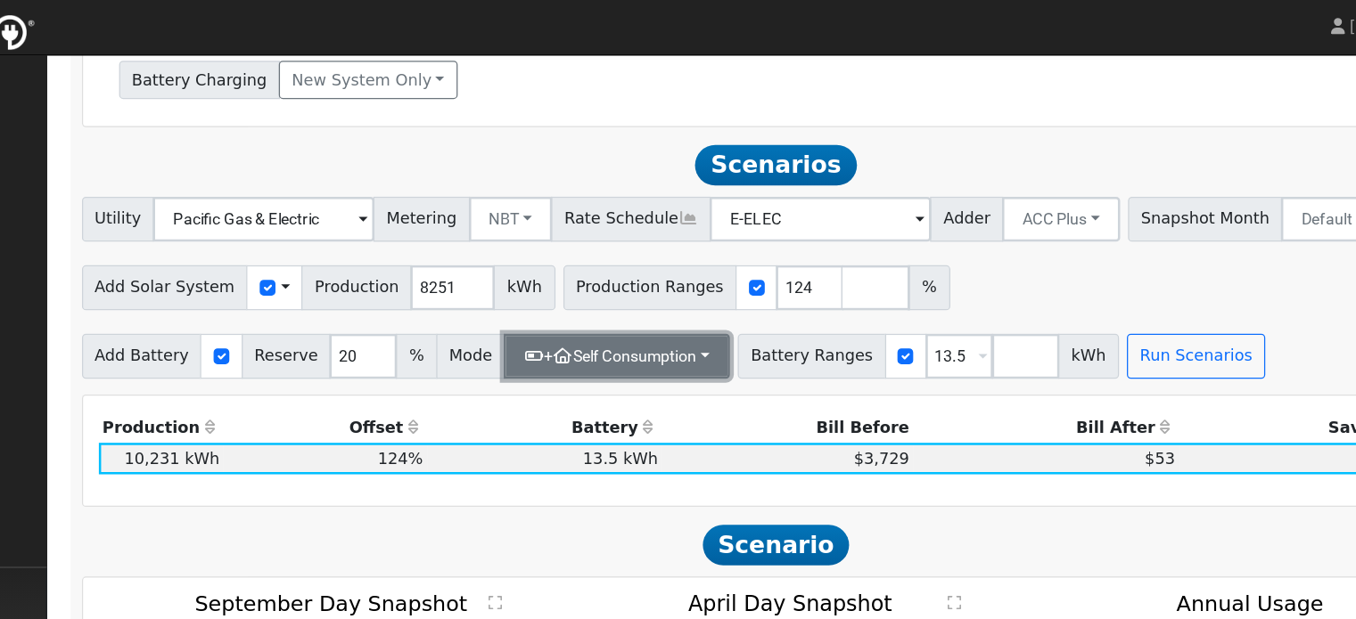
click at [702, 288] on button "+ Self Consumption" at bounding box center [651, 285] width 179 height 36
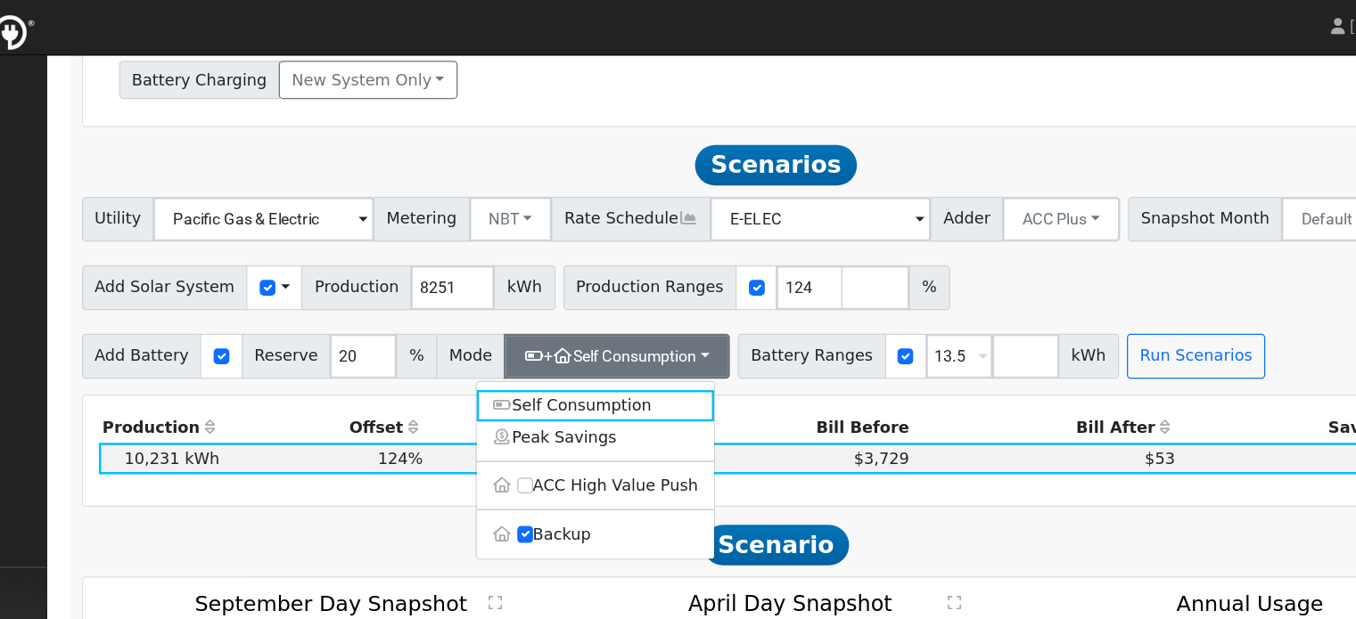
click at [784, 332] on th "Bill Before" at bounding box center [787, 340] width 199 height 25
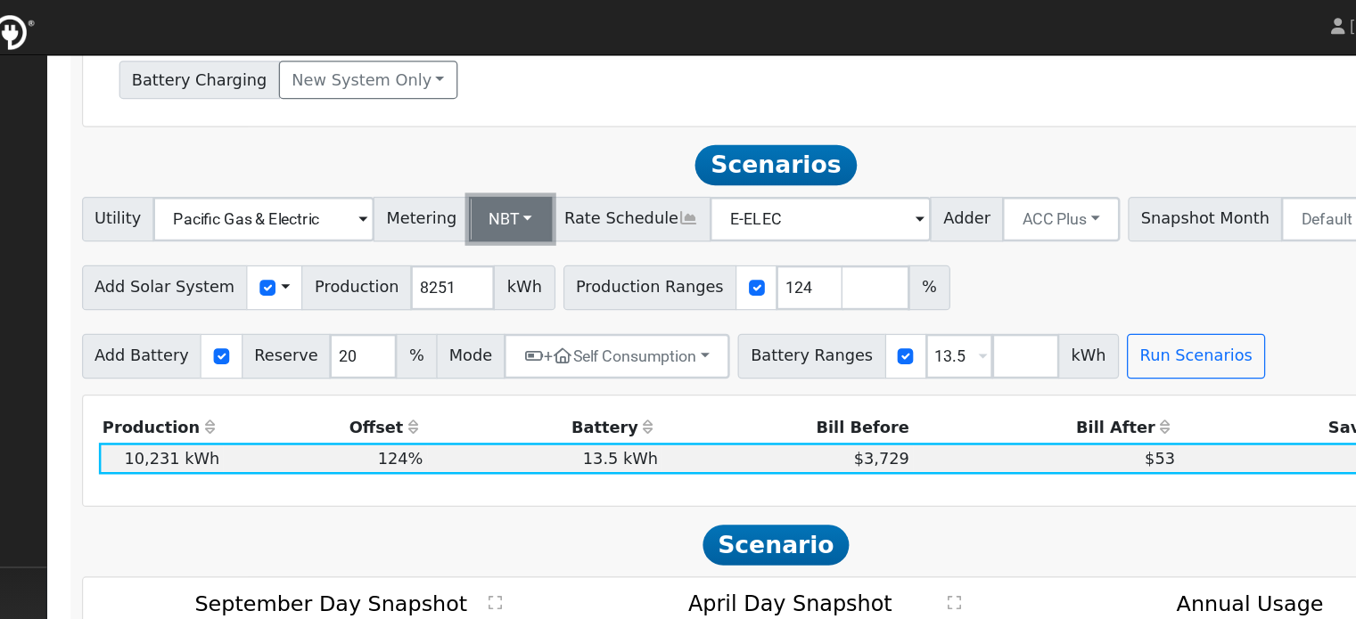
click at [535, 174] on button "NBT" at bounding box center [568, 176] width 67 height 36
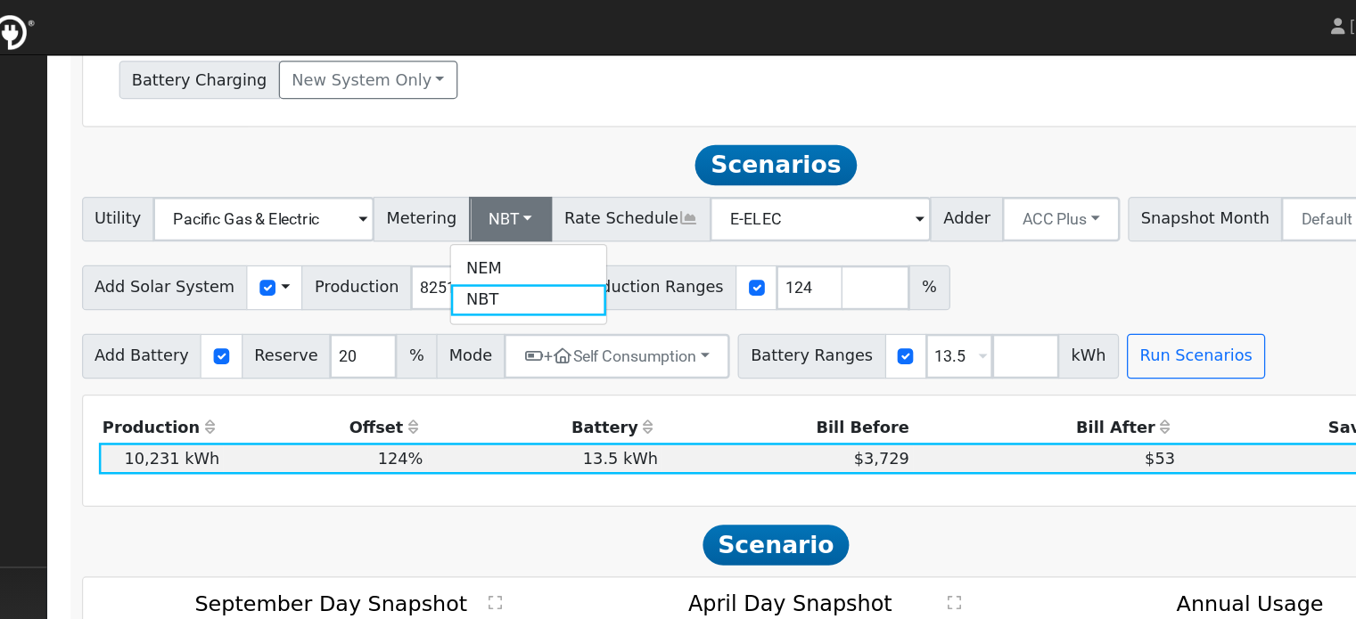
click at [675, 211] on div "Add Solar System Use CSV Data Production 8251 kWh Production Ranges 124 %" at bounding box center [778, 227] width 1107 height 42
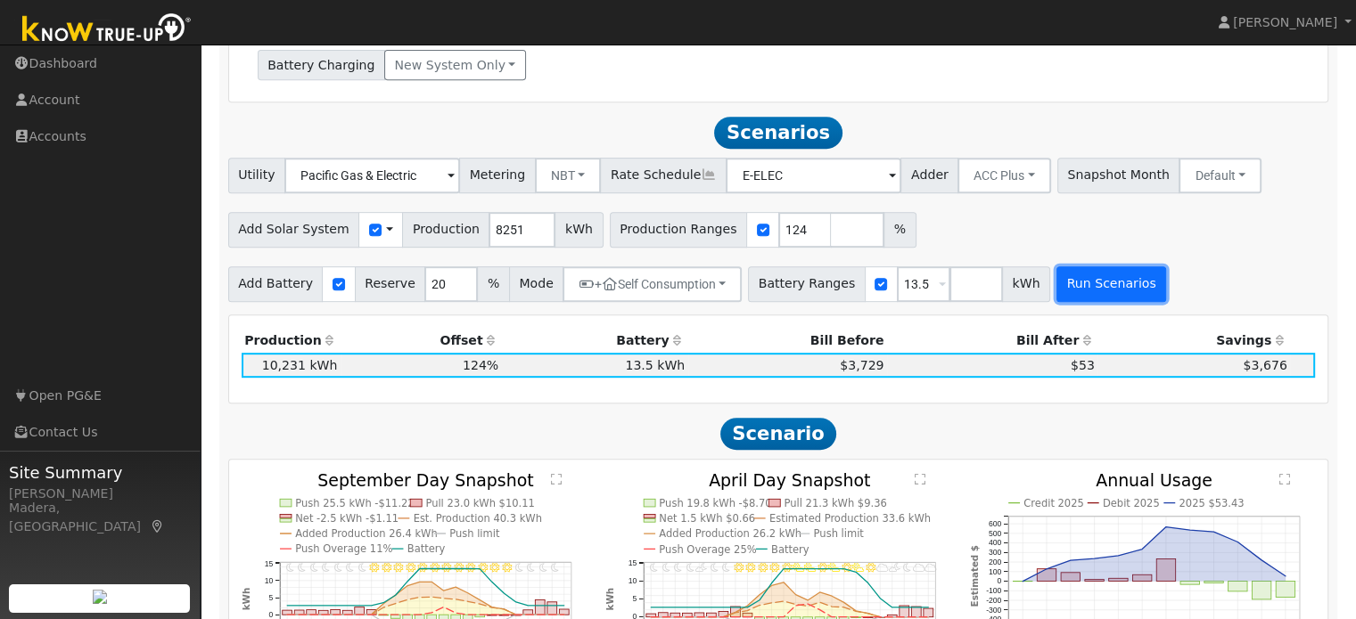
click at [1082, 289] on button "Run Scenarios" at bounding box center [1111, 285] width 110 height 36
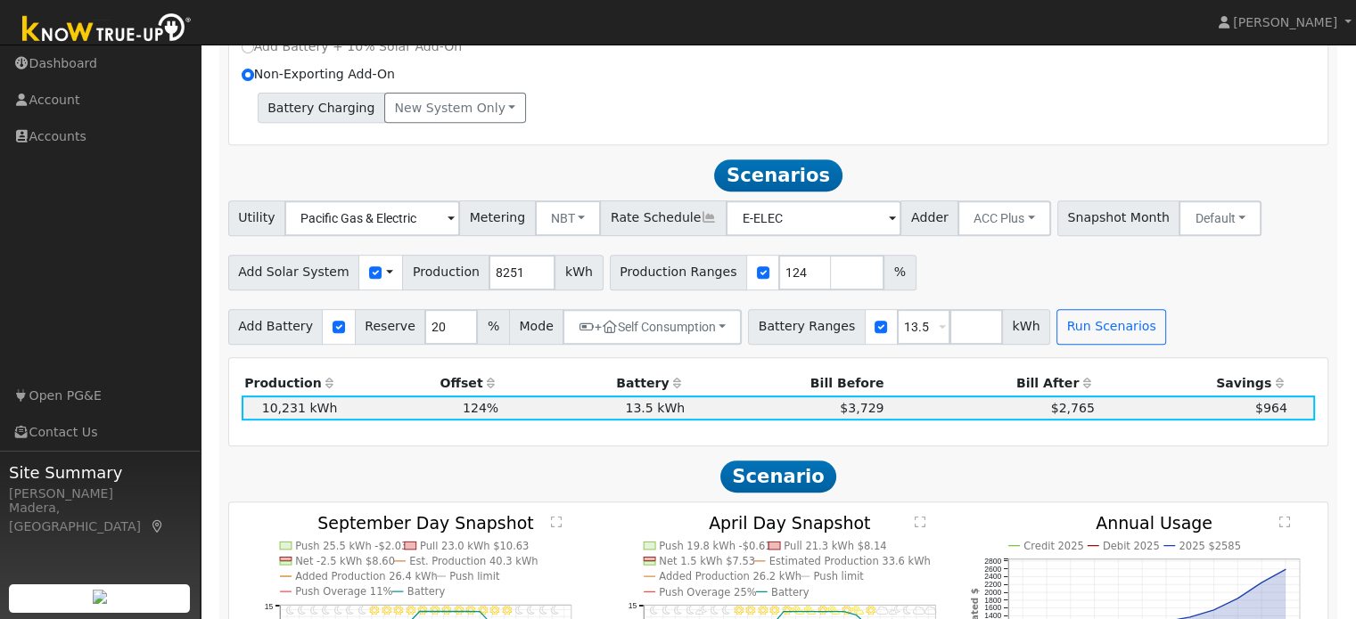
scroll to position [746, 0]
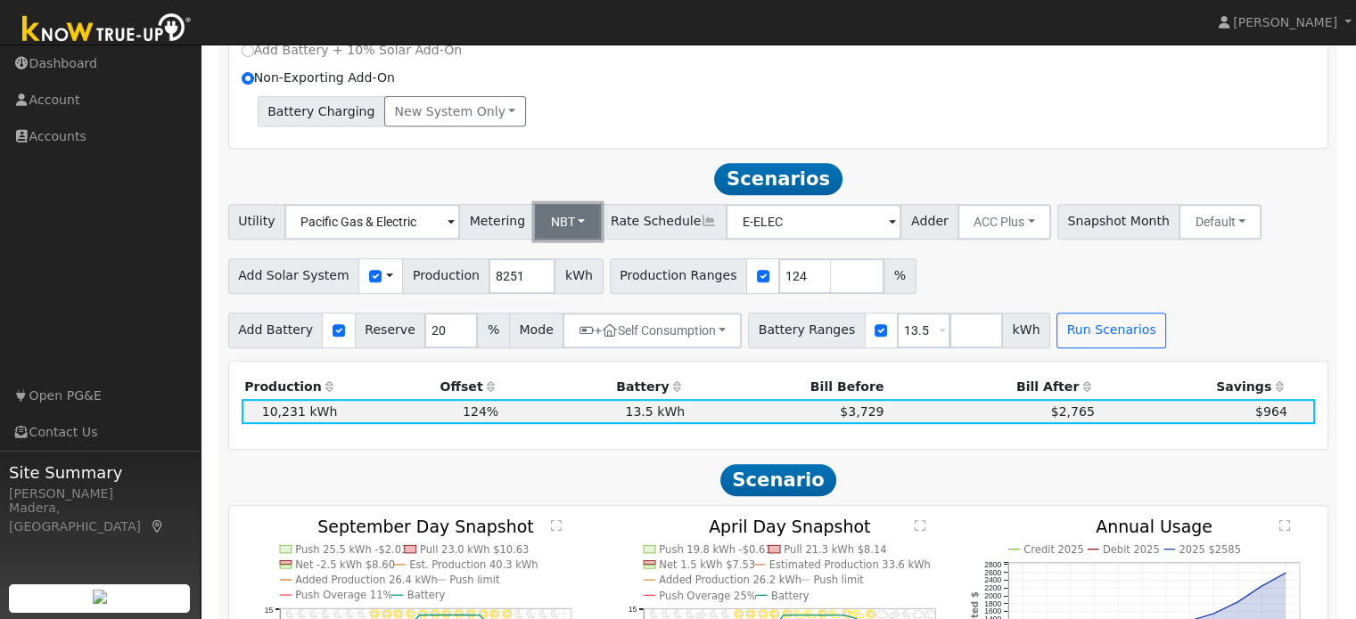
click at [538, 233] on button "NBT" at bounding box center [568, 222] width 67 height 36
click at [559, 270] on link "NEM" at bounding box center [583, 261] width 124 height 25
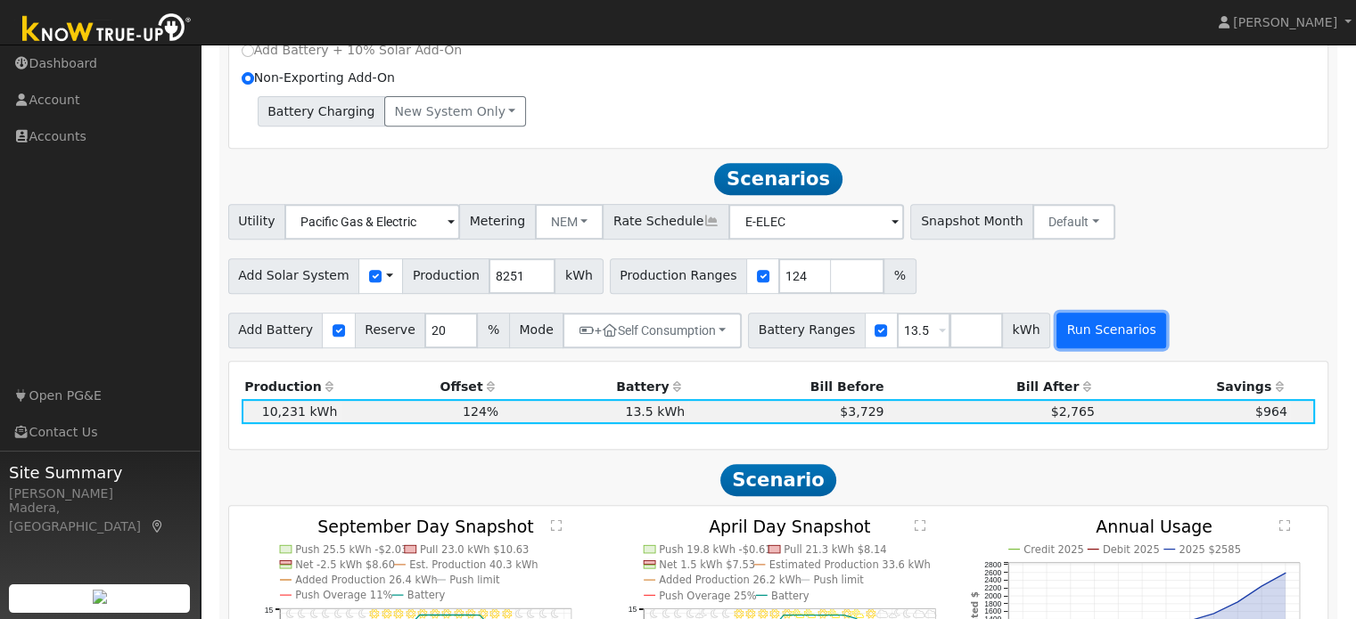
click at [1073, 338] on button "Run Scenarios" at bounding box center [1111, 331] width 110 height 36
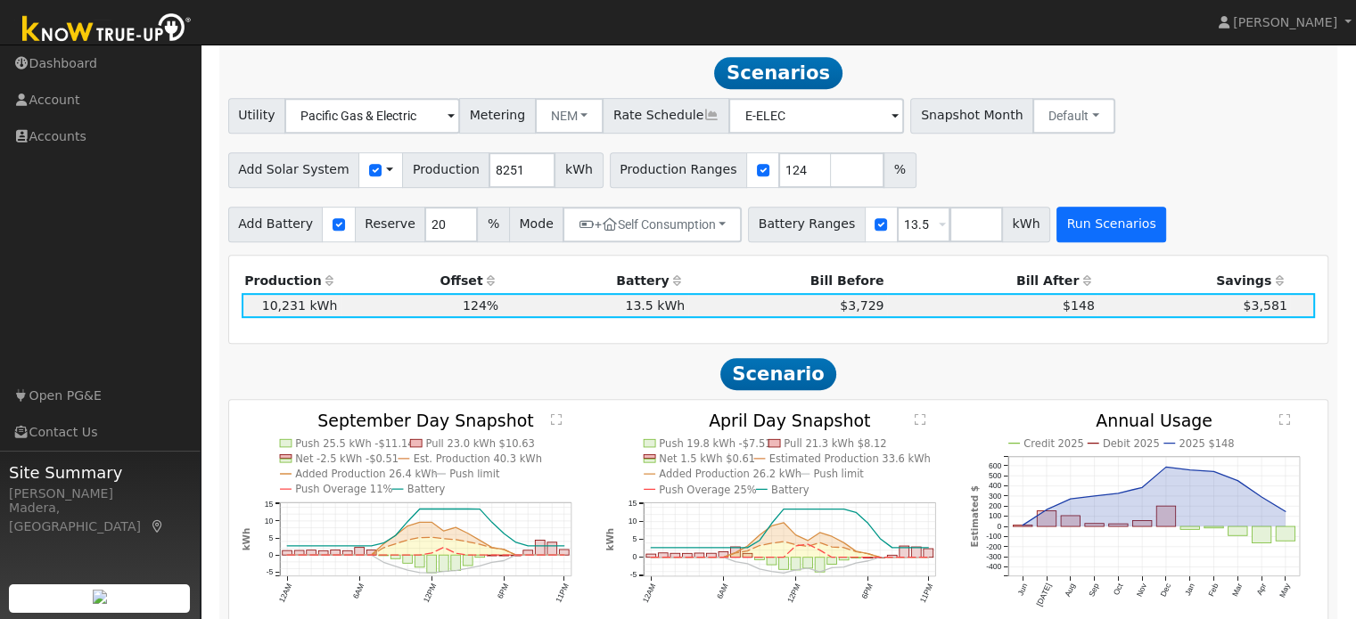
scroll to position [859, 0]
